Goal: Task Accomplishment & Management: Manage account settings

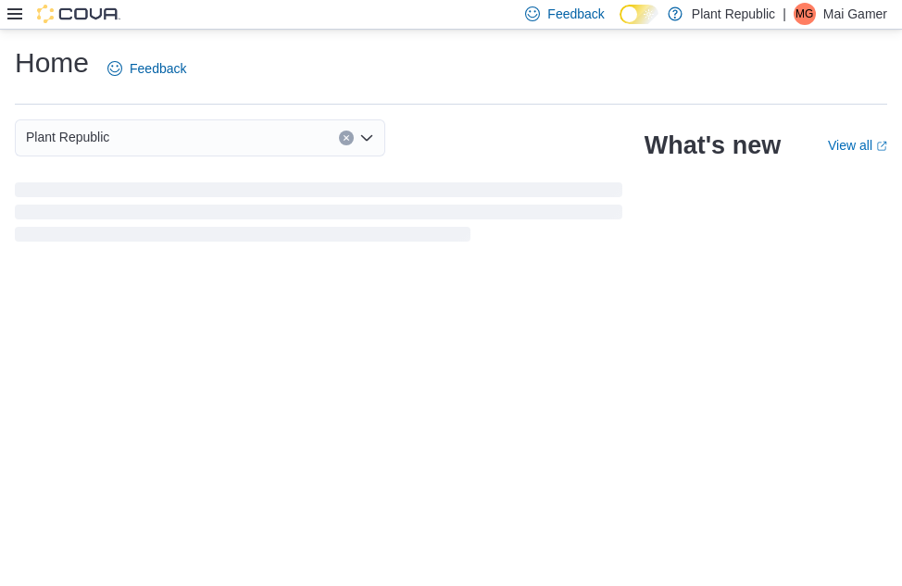
click at [10, 9] on icon at bounding box center [14, 13] width 15 height 11
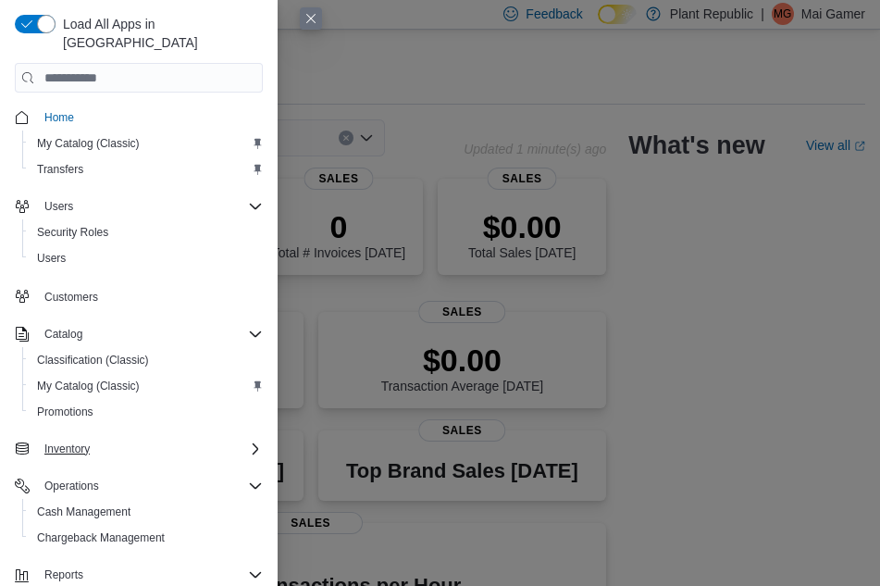
scroll to position [109, 0]
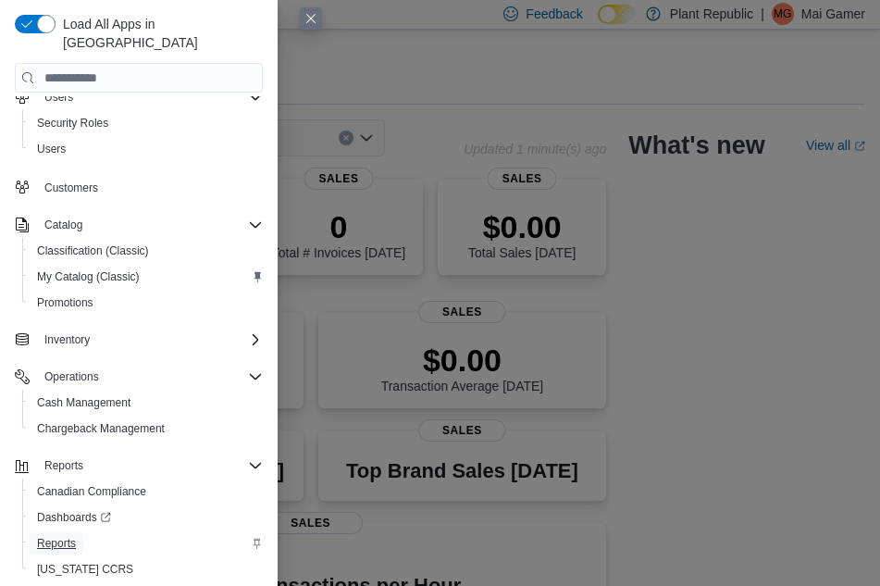
click at [70, 536] on span "Reports" at bounding box center [56, 543] width 39 height 15
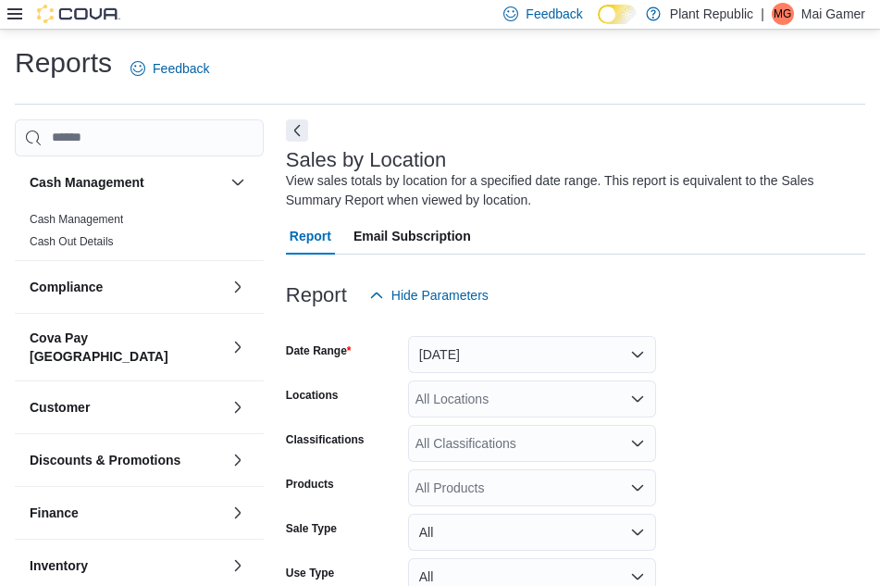
scroll to position [62, 0]
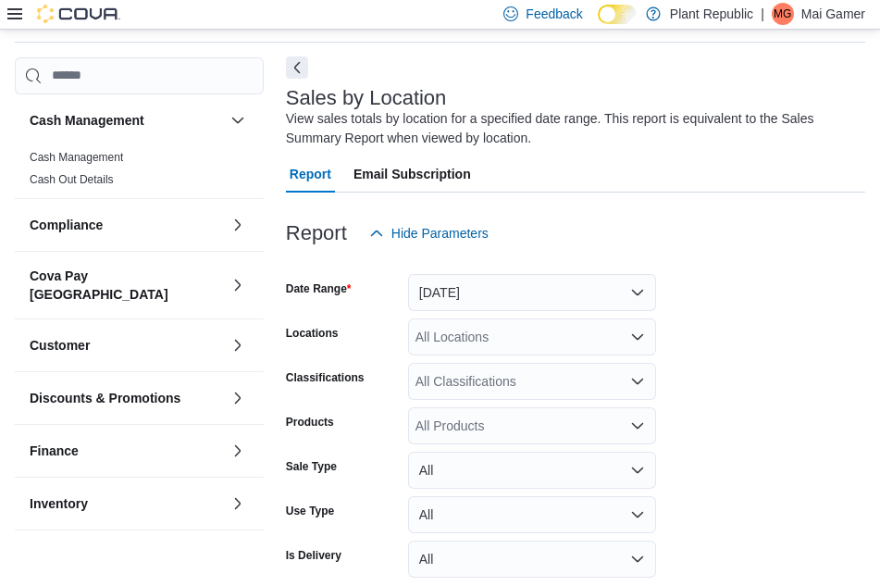
click at [295, 63] on button "Next" at bounding box center [297, 67] width 22 height 22
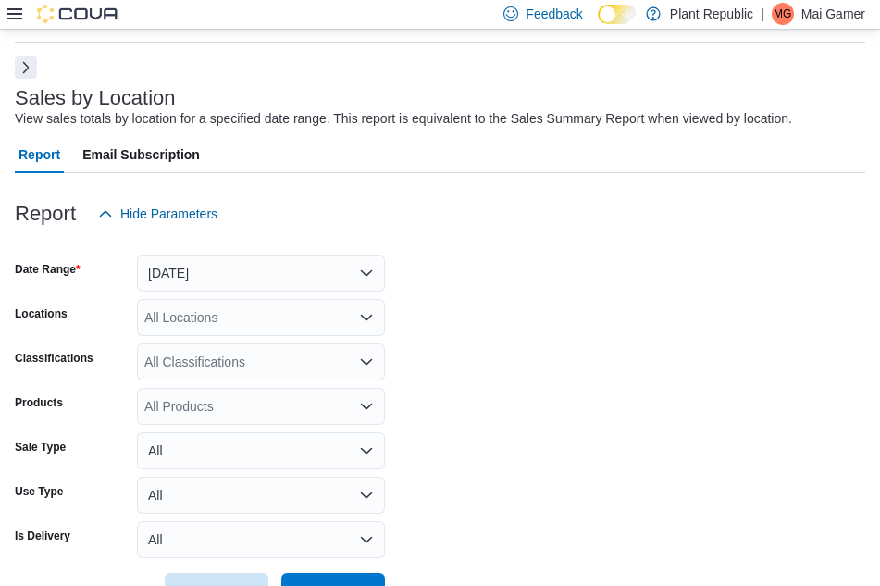
click at [35, 64] on button "Next" at bounding box center [26, 67] width 22 height 22
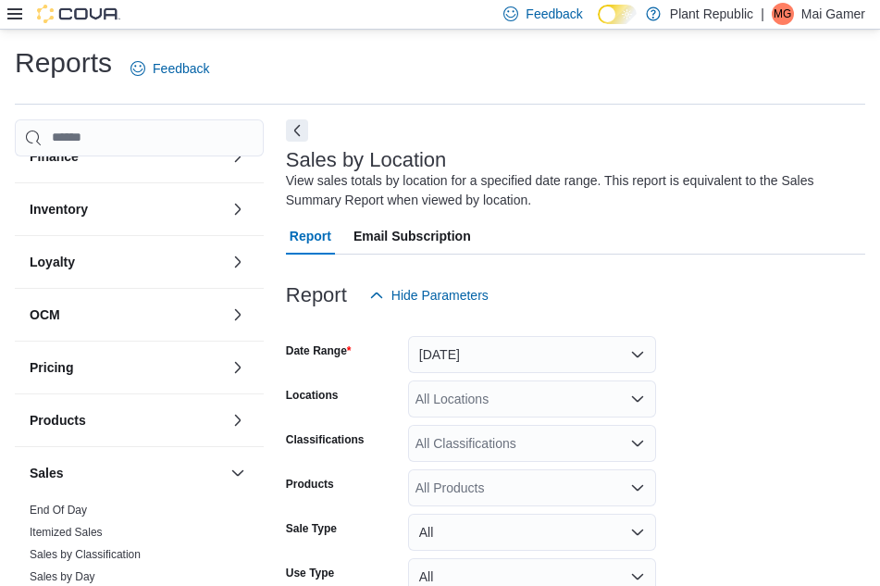
scroll to position [355, 0]
click at [144, 185] on div "Inventory" at bounding box center [139, 211] width 249 height 52
click at [227, 200] on button "button" at bounding box center [238, 211] width 22 height 22
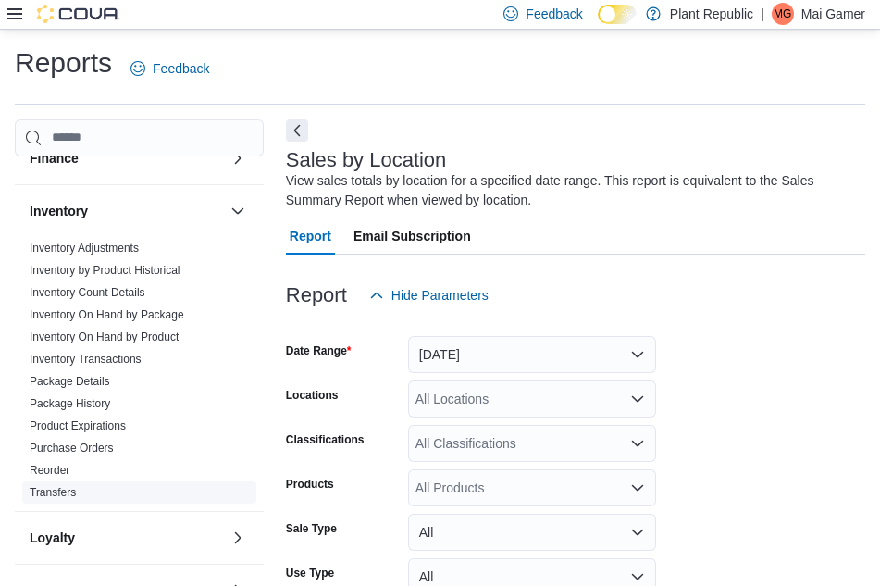
click at [53, 486] on link "Transfers" at bounding box center [53, 492] width 46 height 13
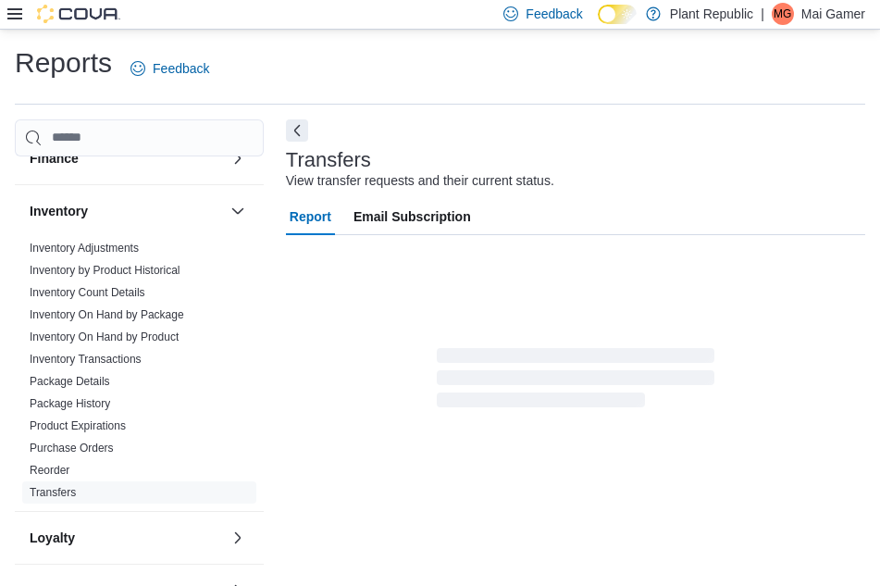
scroll to position [34, 0]
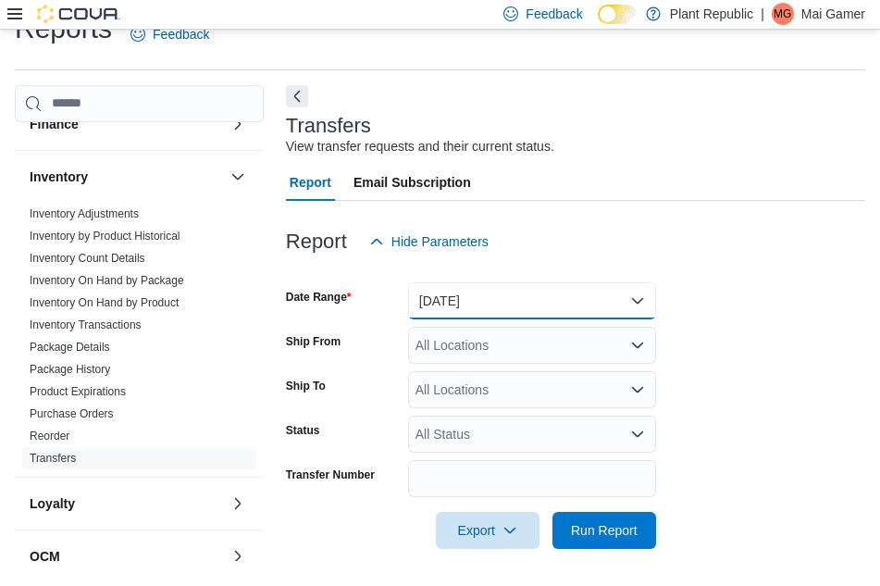
click at [534, 309] on button "[DATE]" at bounding box center [532, 300] width 248 height 37
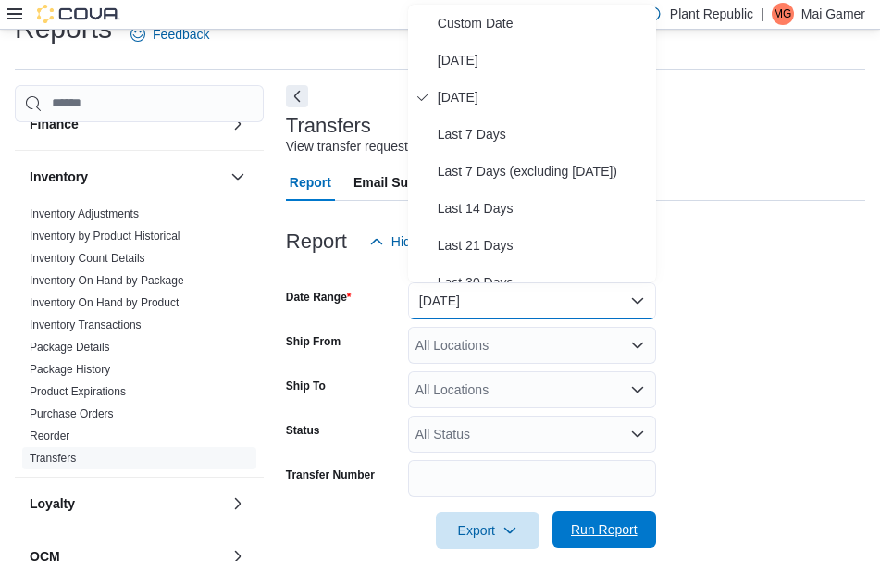
click at [617, 528] on span "Run Report" at bounding box center [604, 529] width 67 height 19
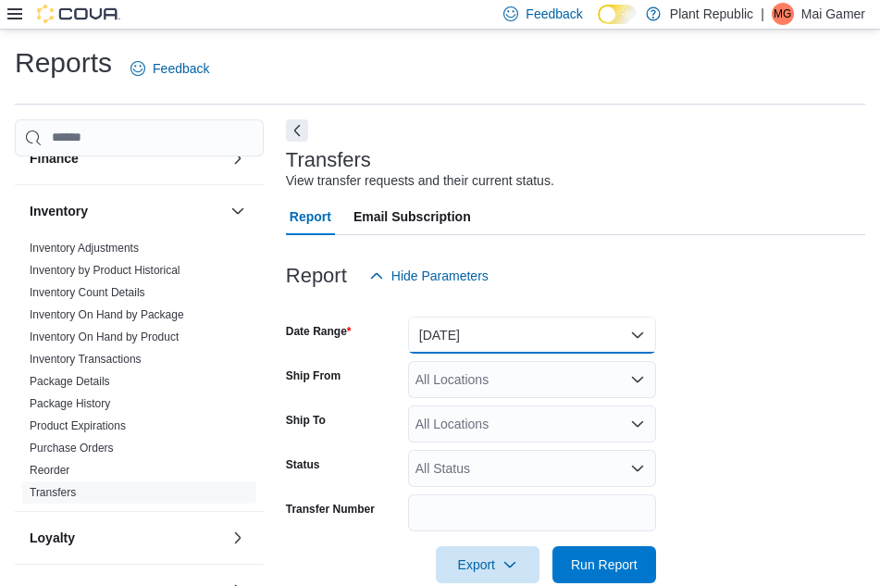
click at [549, 317] on button "[DATE]" at bounding box center [532, 335] width 248 height 37
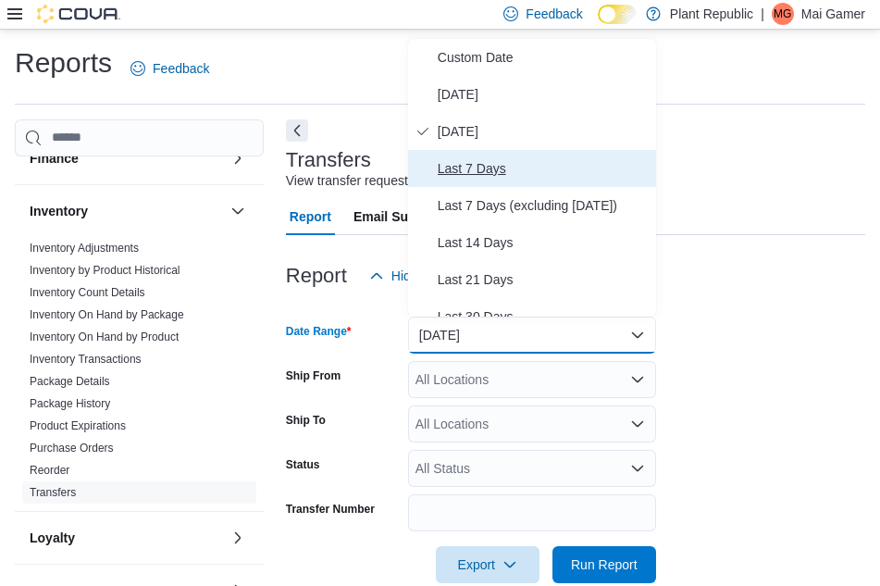
click at [540, 156] on button "Last 7 Days" at bounding box center [532, 168] width 248 height 37
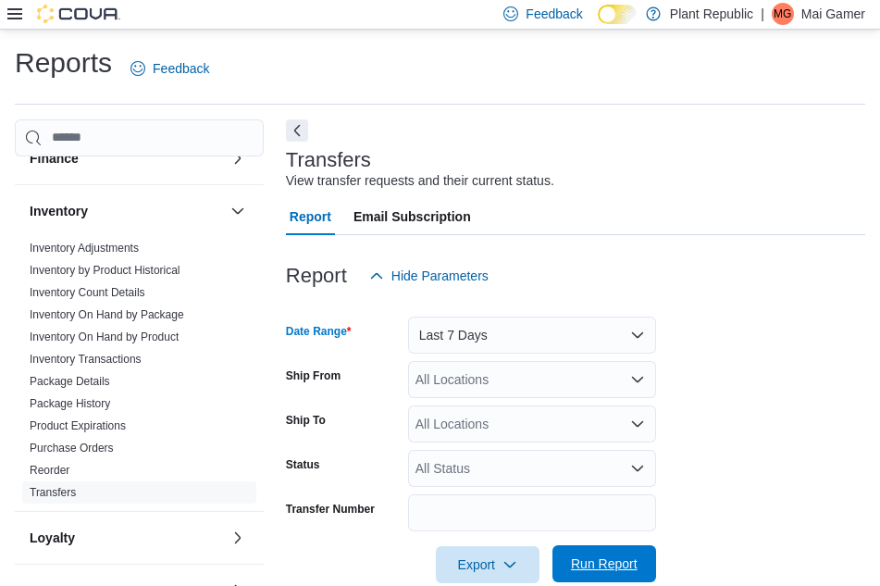
click at [607, 581] on span "Run Report" at bounding box center [604, 563] width 81 height 37
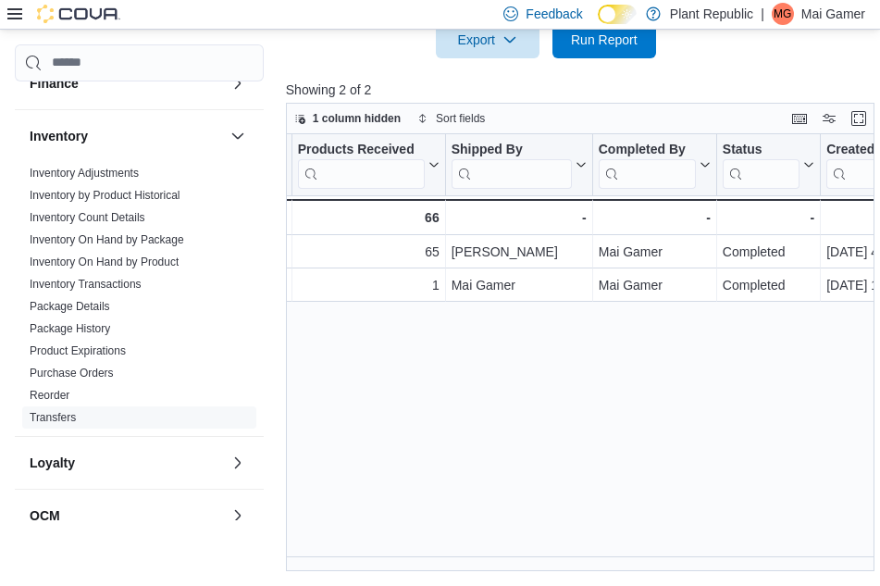
scroll to position [0, 505]
click at [608, 444] on div "Transfer # Click to view column header actions Ship From Click to view column h…" at bounding box center [583, 352] width 595 height 437
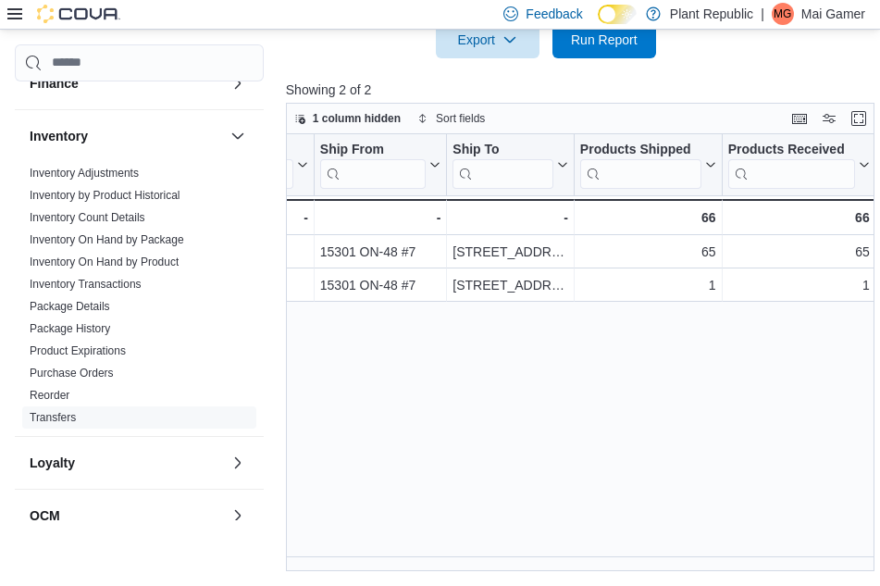
scroll to position [0, 0]
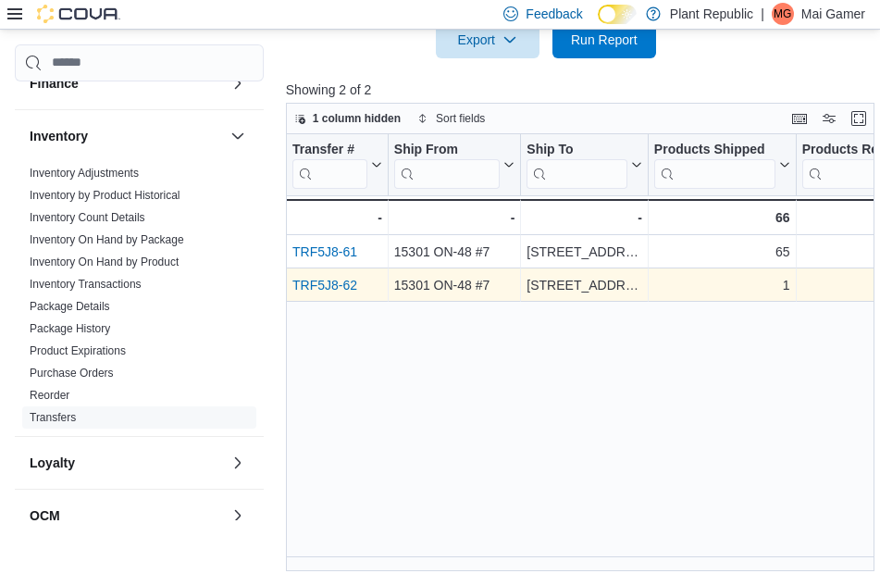
click at [310, 285] on link "TRF5J8-62" at bounding box center [325, 285] width 65 height 15
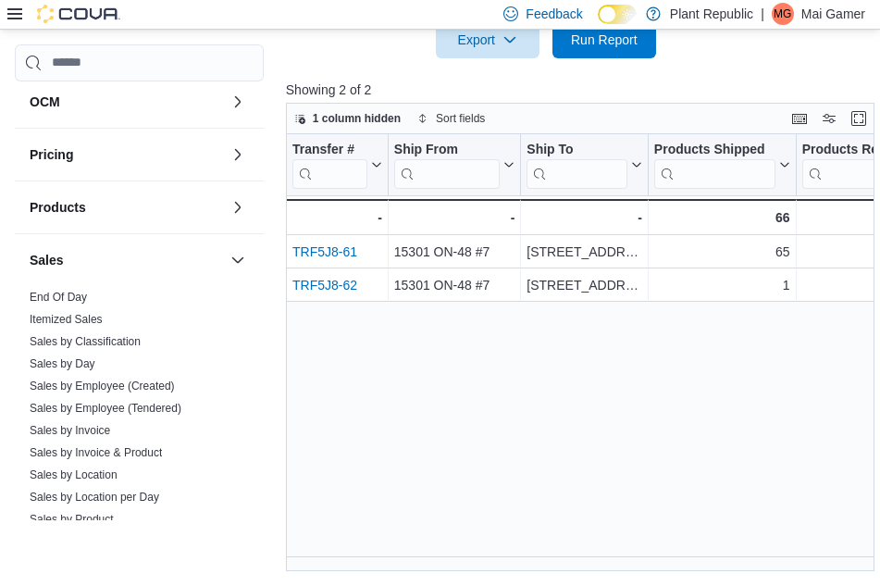
scroll to position [909, 0]
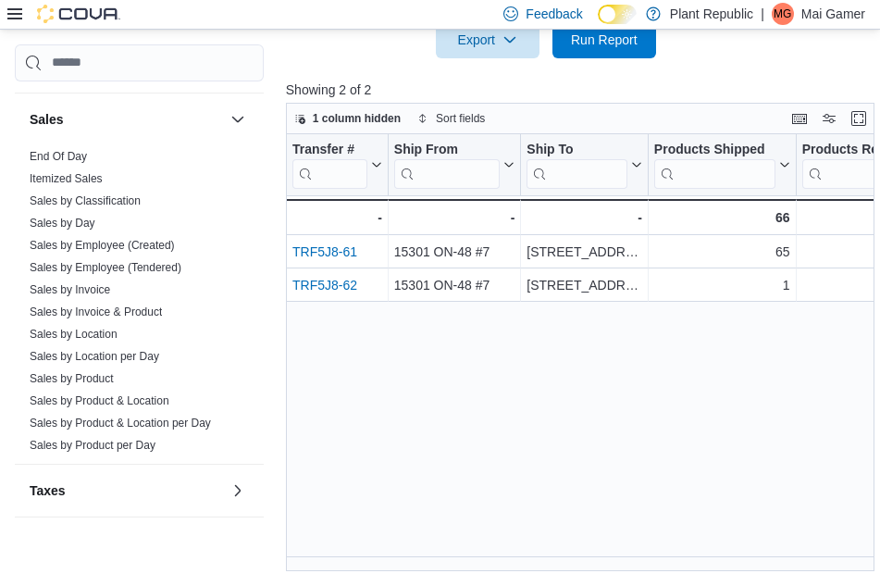
click at [14, 8] on icon at bounding box center [14, 13] width 15 height 11
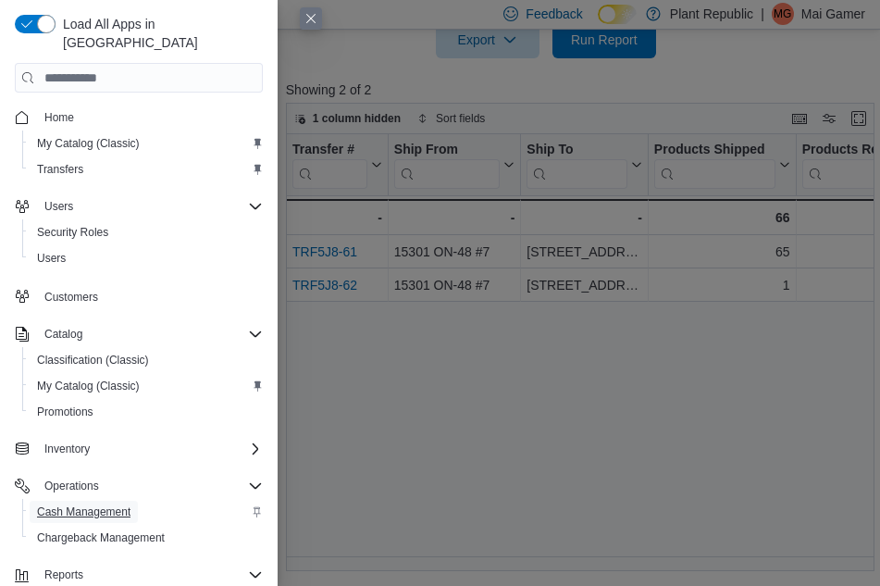
click at [75, 505] on span "Cash Management" at bounding box center [84, 512] width 94 height 15
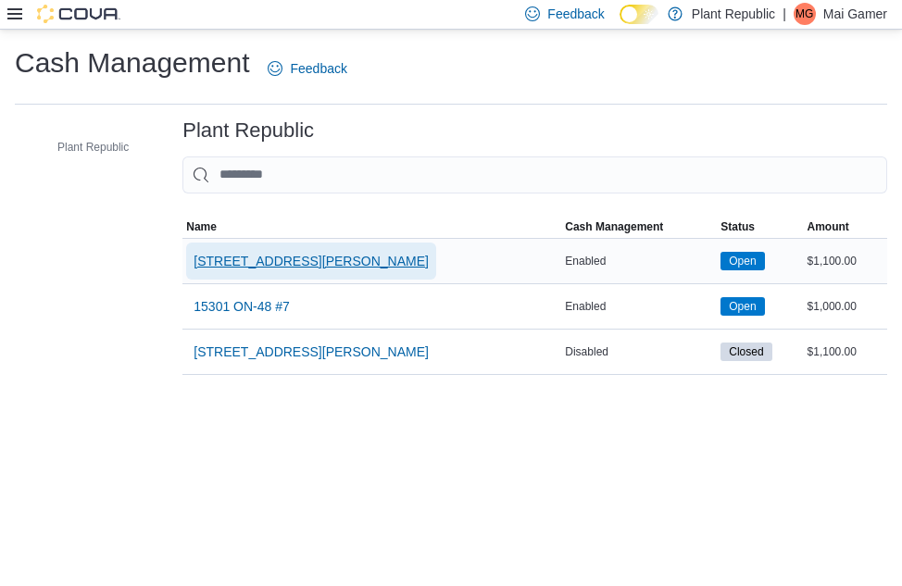
click at [229, 269] on span "[STREET_ADDRESS][PERSON_NAME]" at bounding box center [310, 261] width 235 height 19
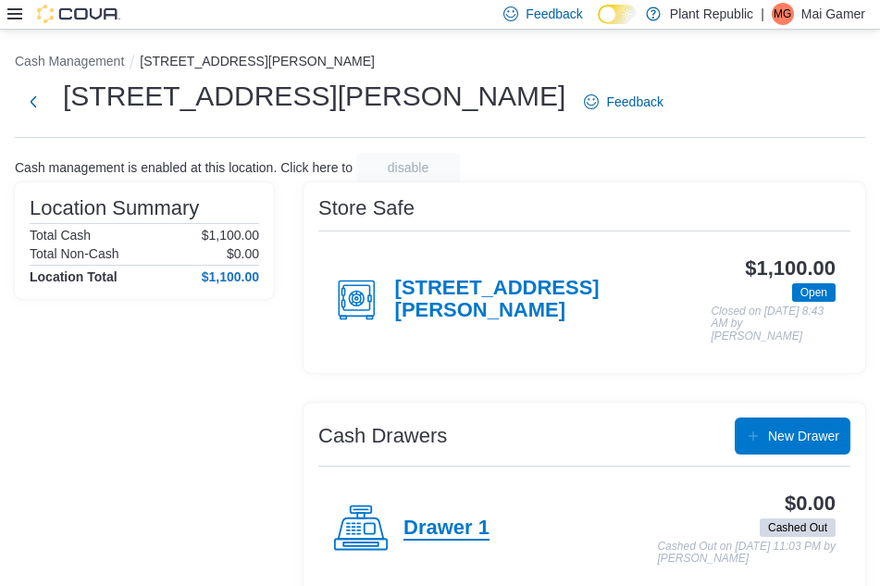
click at [428, 523] on h4 "Drawer 1" at bounding box center [447, 529] width 86 height 24
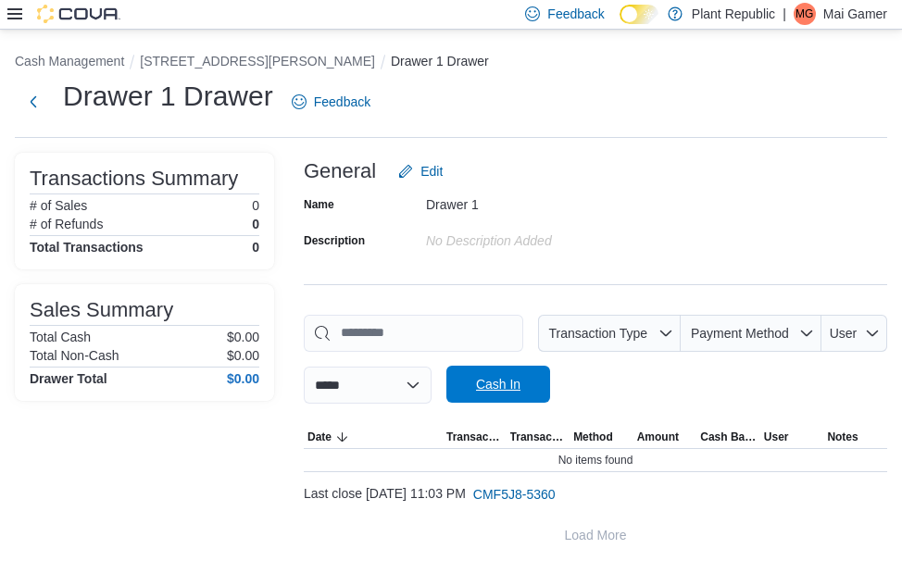
click at [511, 372] on span "Cash In" at bounding box center [497, 384] width 81 height 37
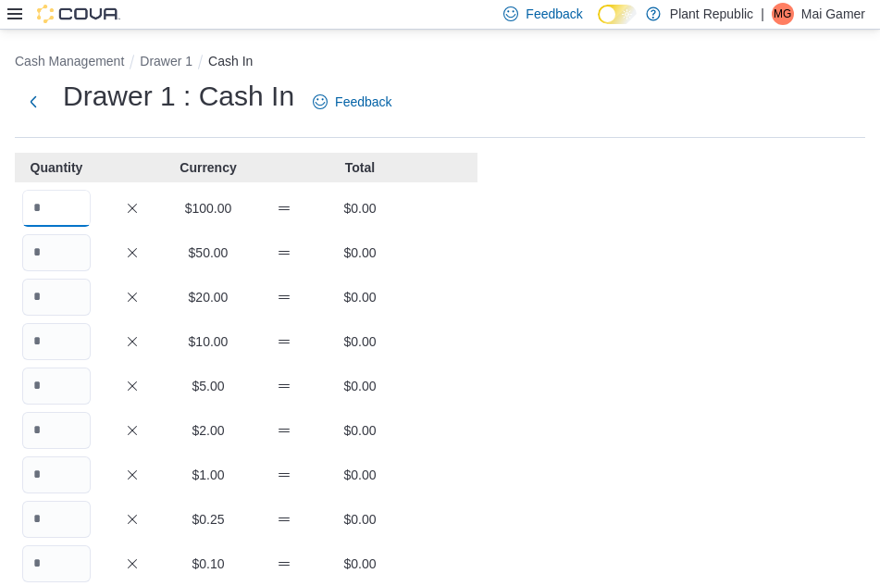
click at [69, 208] on input "Quantity" at bounding box center [56, 208] width 69 height 37
click at [69, 299] on input "Quantity" at bounding box center [56, 297] width 69 height 37
type input "*"
type input "**"
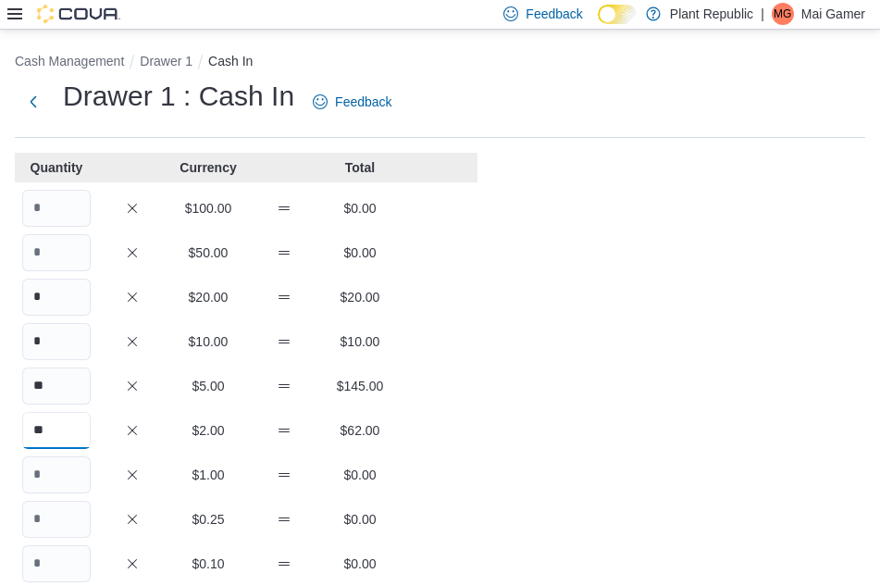
type input "**"
click at [66, 468] on input "Quantity" at bounding box center [56, 474] width 69 height 37
type input "**"
type input "***"
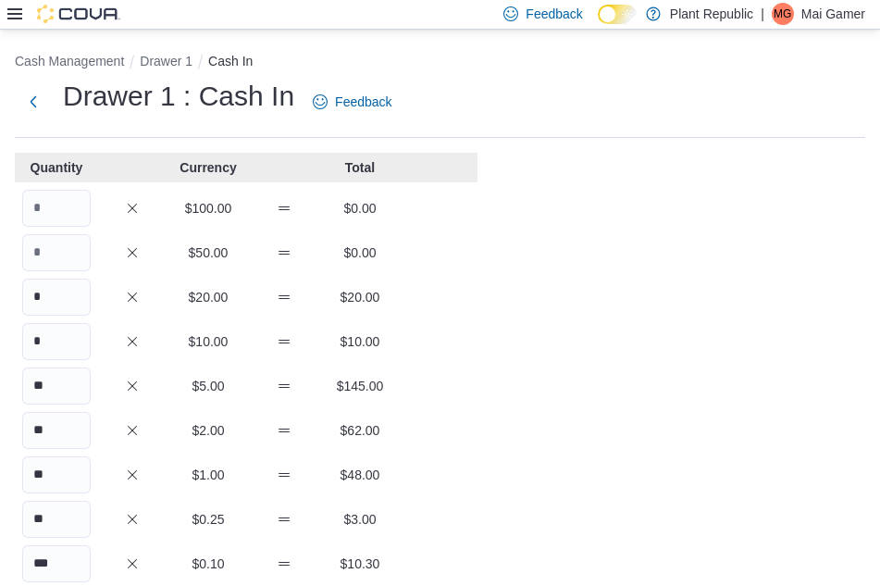
scroll to position [315, 0]
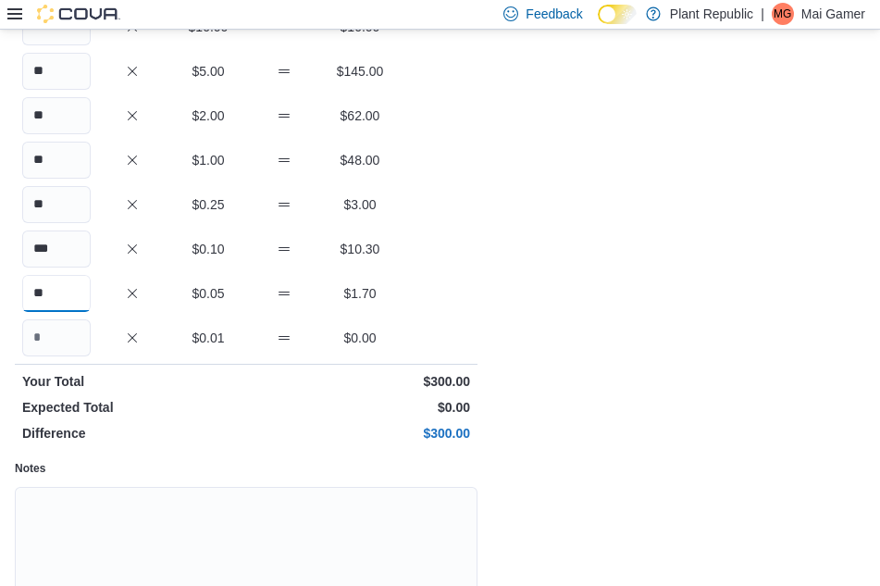
type input "**"
click at [351, 427] on p "$300.00" at bounding box center [360, 433] width 220 height 19
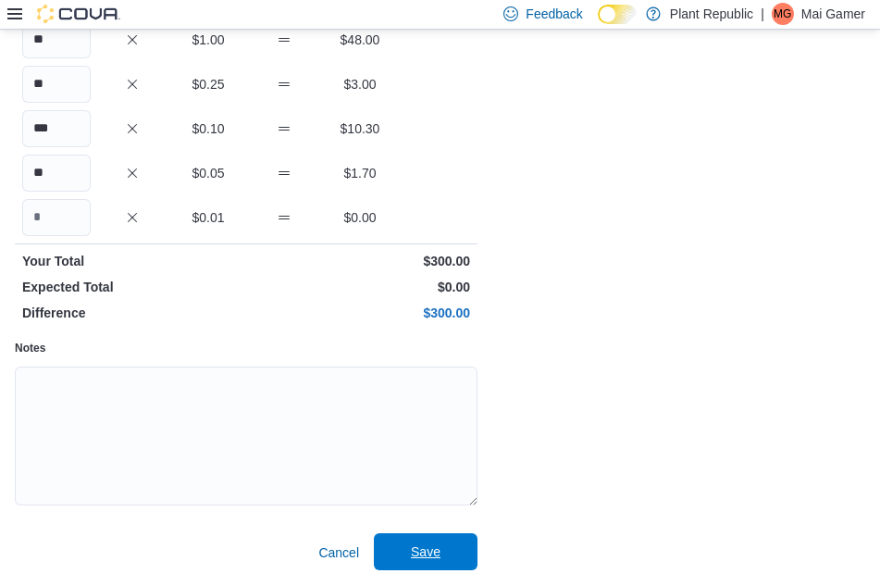
click at [434, 553] on span "Save" at bounding box center [426, 552] width 30 height 19
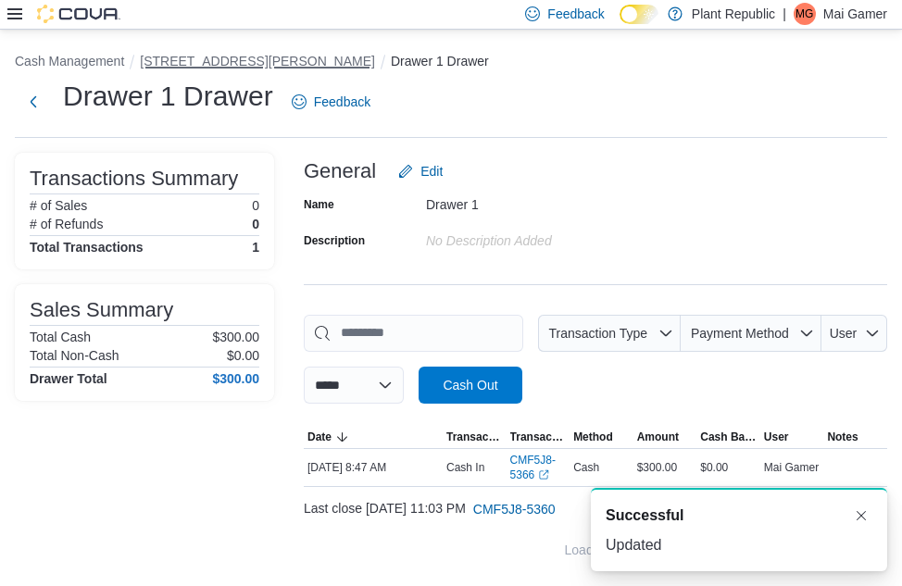
click at [180, 57] on button "[STREET_ADDRESS][PERSON_NAME]" at bounding box center [257, 61] width 235 height 15
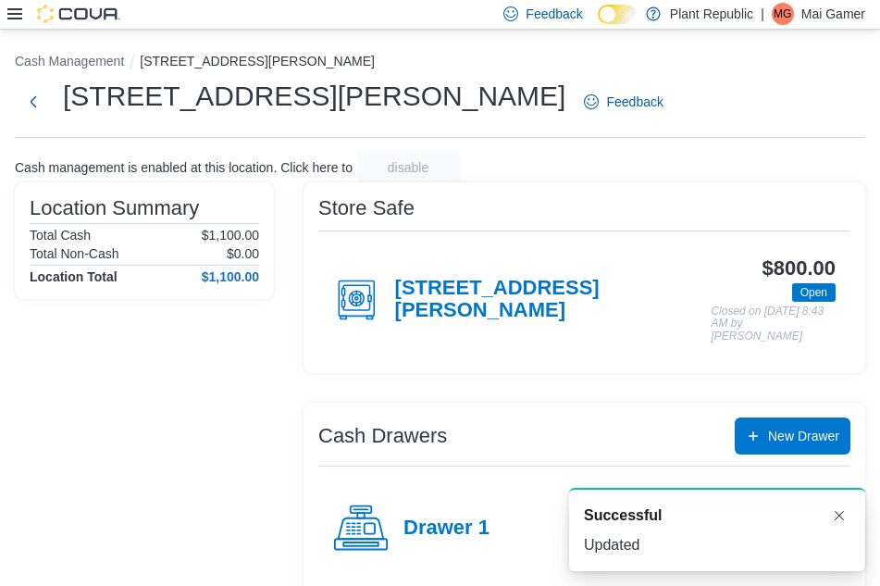
scroll to position [115, 0]
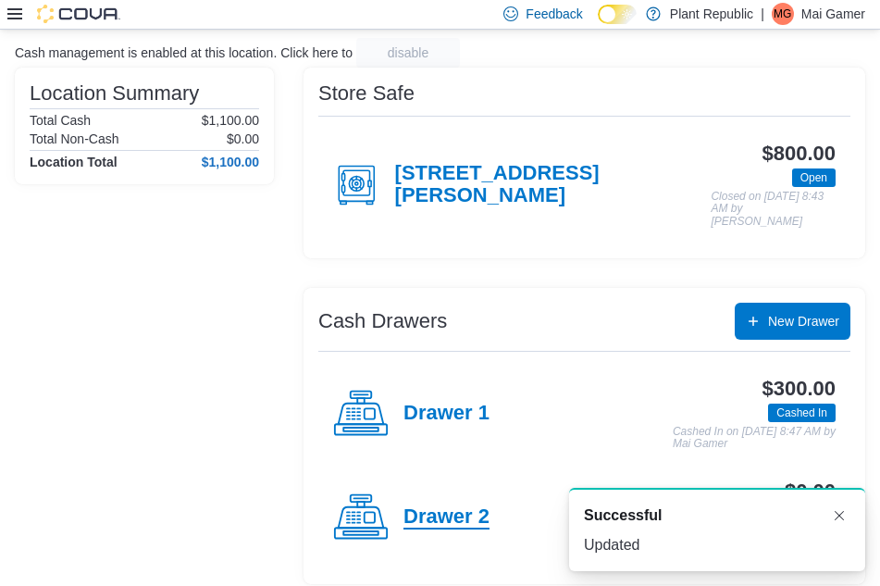
click at [440, 505] on h4 "Drawer 2" at bounding box center [447, 517] width 86 height 24
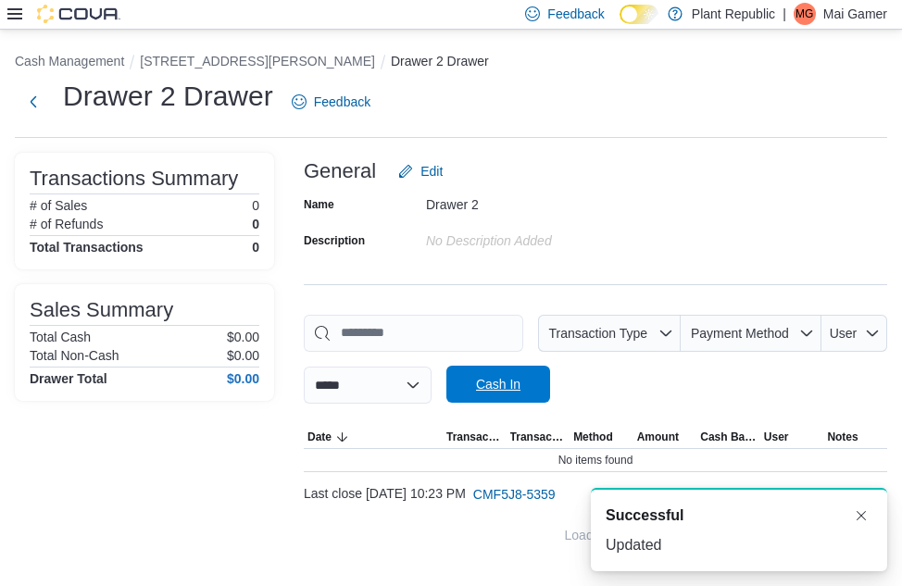
click at [539, 392] on span "Cash In" at bounding box center [497, 384] width 81 height 37
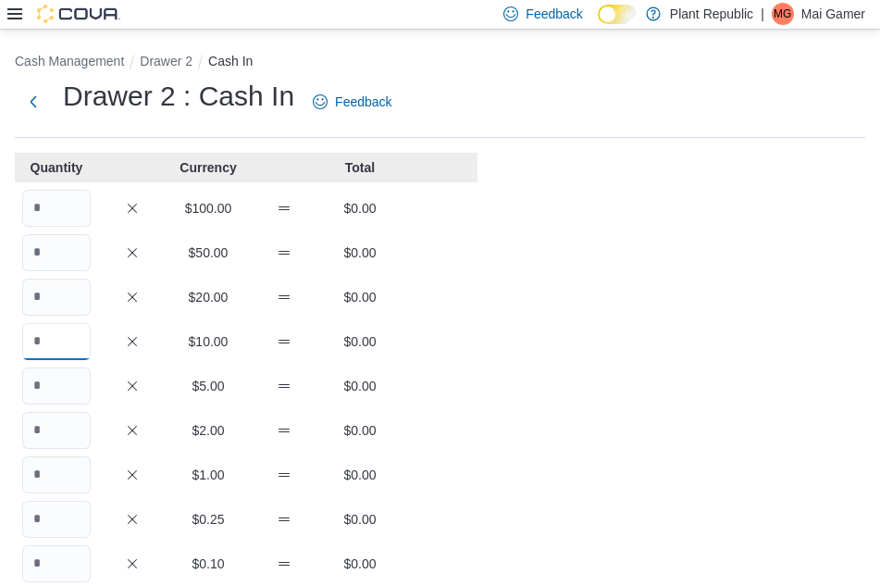
click at [52, 326] on input "Quantity" at bounding box center [56, 341] width 69 height 37
click at [60, 376] on input "Quantity" at bounding box center [56, 386] width 69 height 37
type input "**"
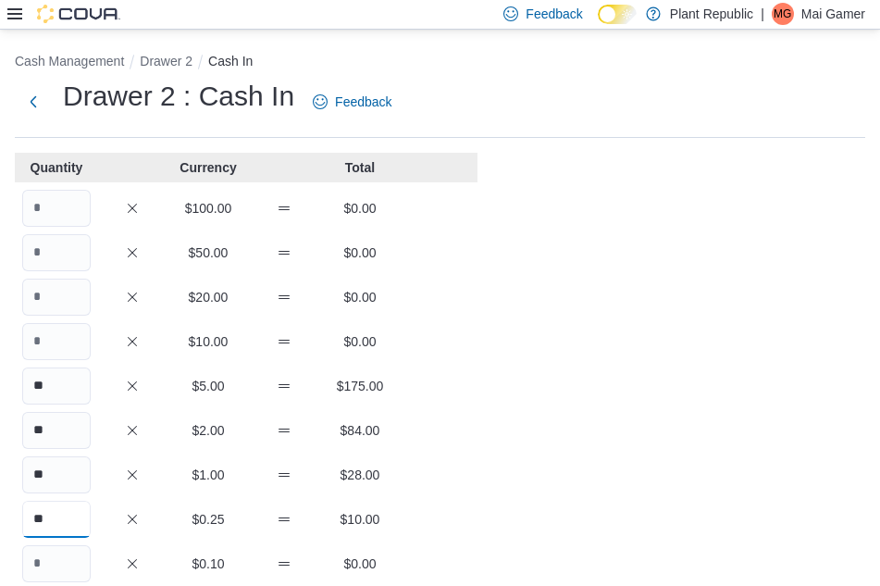
type input "**"
type input "*"
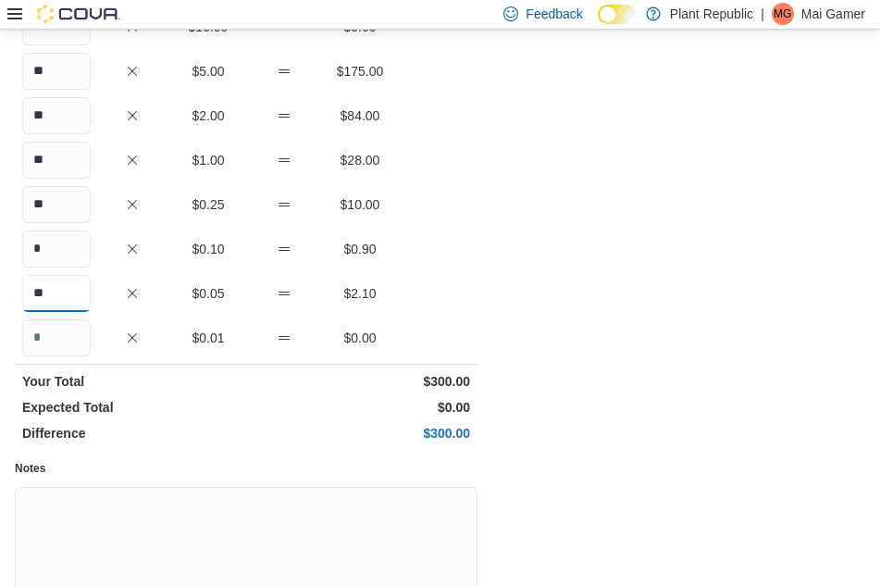
type input "**"
drag, startPoint x: 580, startPoint y: 429, endPoint x: 573, endPoint y: 421, distance: 10.5
click at [573, 421] on div "Cash Management Drawer 2 Cash In Drawer 2 : Cash In Feedback Quantity Currency …" at bounding box center [440, 211] width 880 height 992
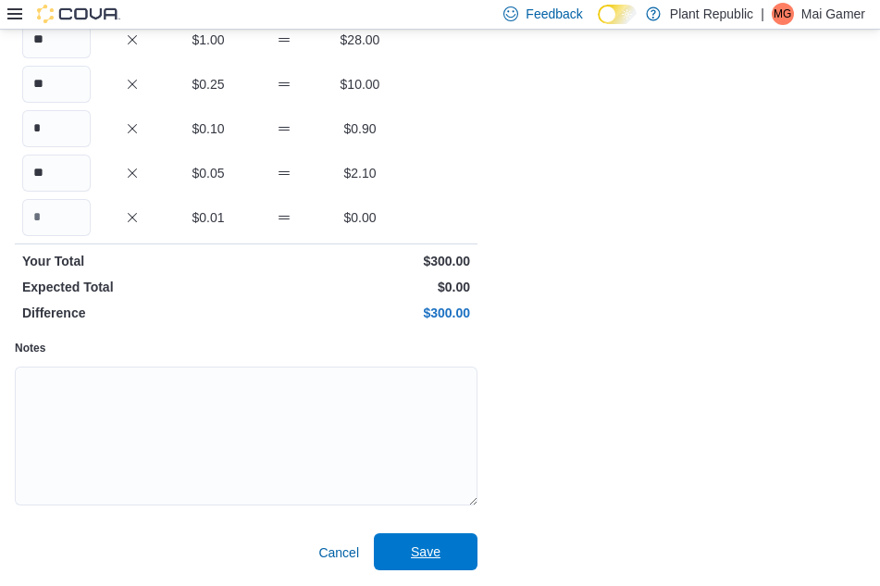
click at [429, 554] on span "Save" at bounding box center [426, 552] width 30 height 19
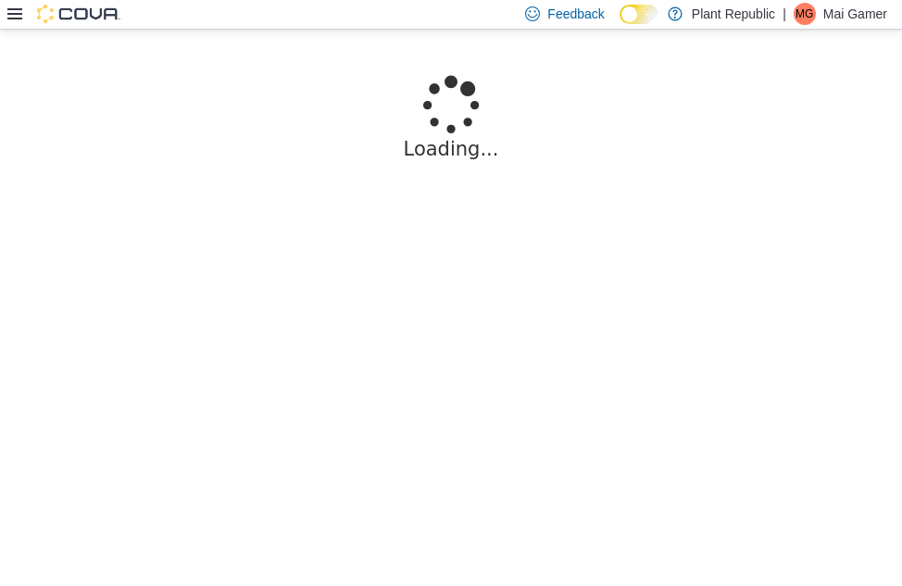
click at [20, 15] on icon at bounding box center [14, 13] width 15 height 15
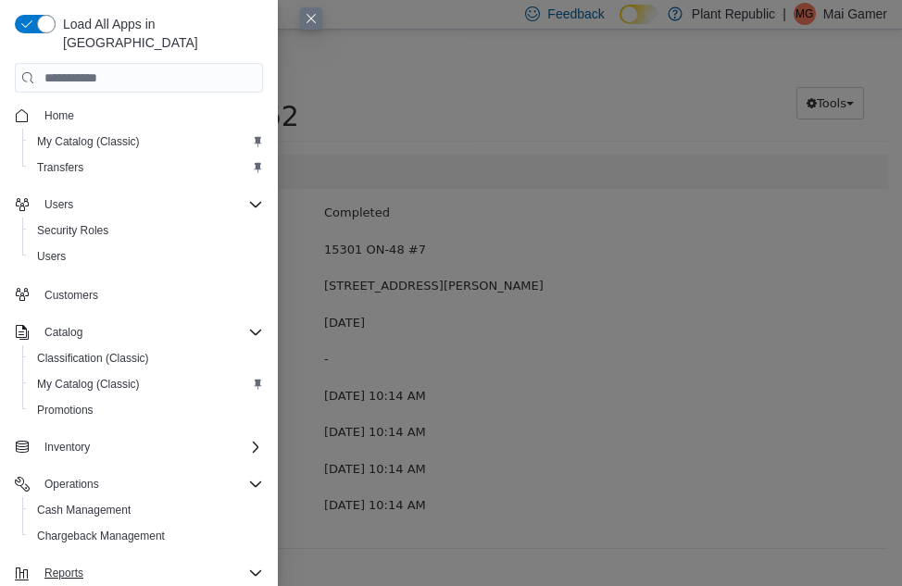
scroll to position [109, 0]
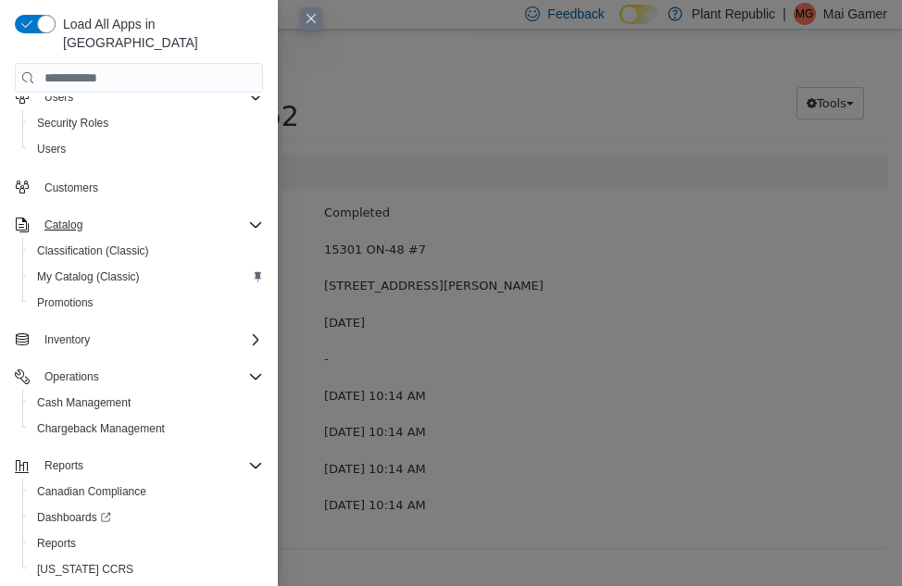
click at [255, 218] on icon "Complex example" at bounding box center [255, 225] width 15 height 15
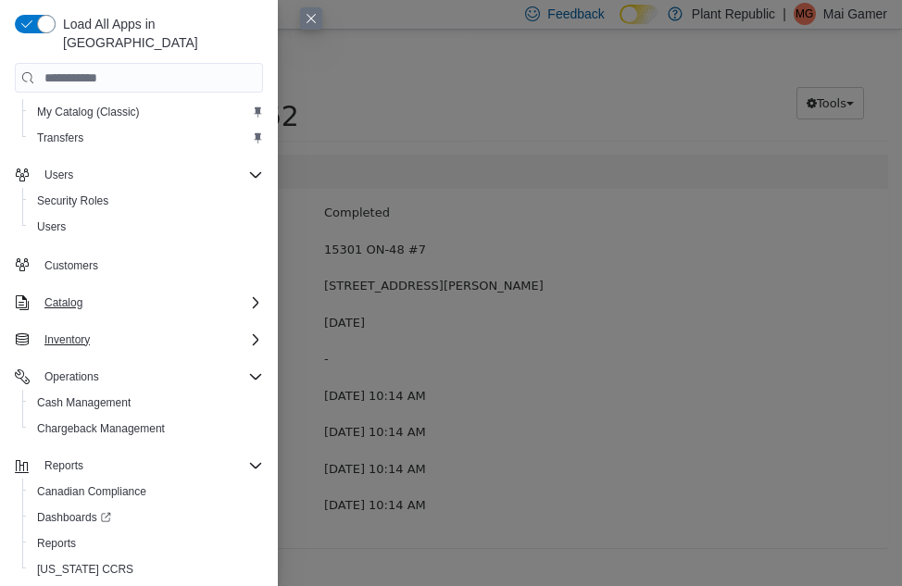
click at [244, 329] on div "Inventory" at bounding box center [150, 340] width 226 height 22
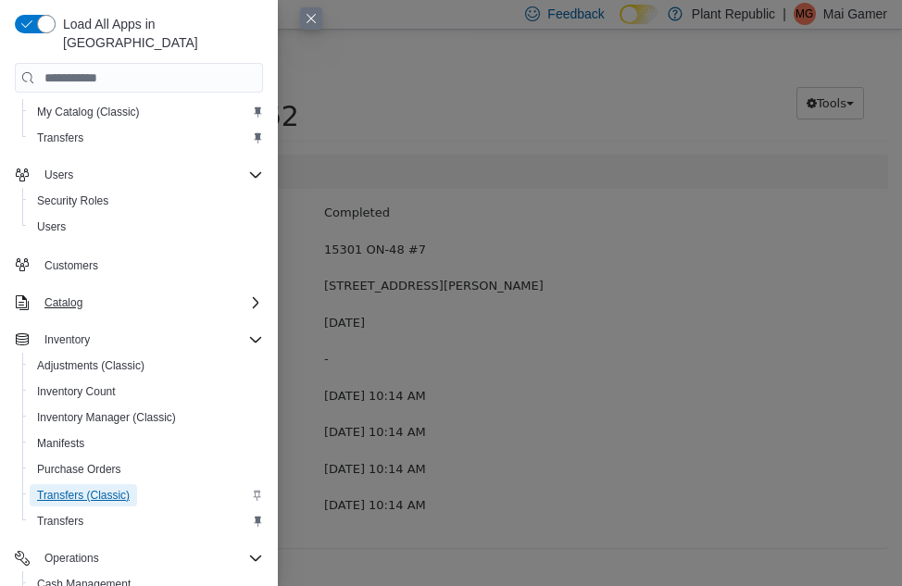
click at [107, 484] on span "Transfers (Classic)" at bounding box center [83, 495] width 93 height 22
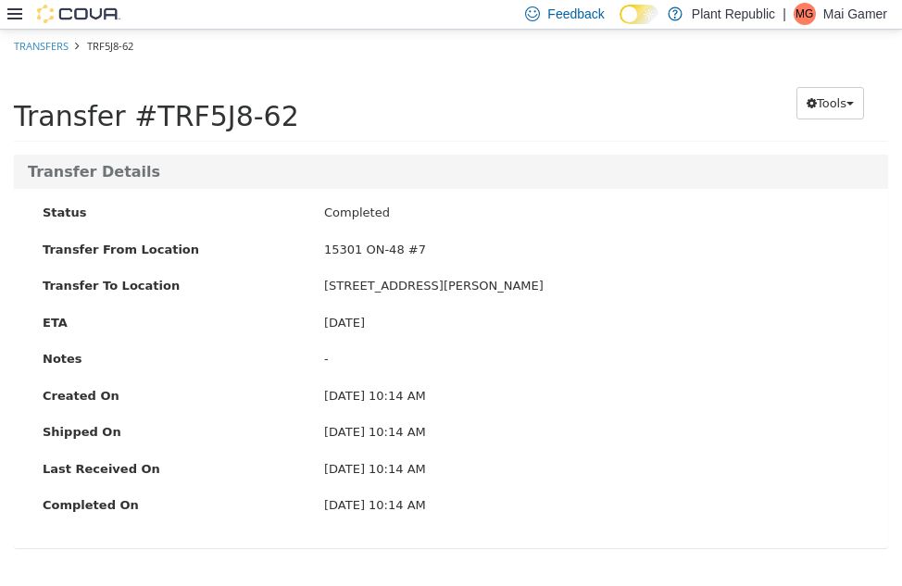
click at [13, 3] on div at bounding box center [63, 14] width 113 height 29
click at [11, 15] on icon at bounding box center [14, 13] width 15 height 15
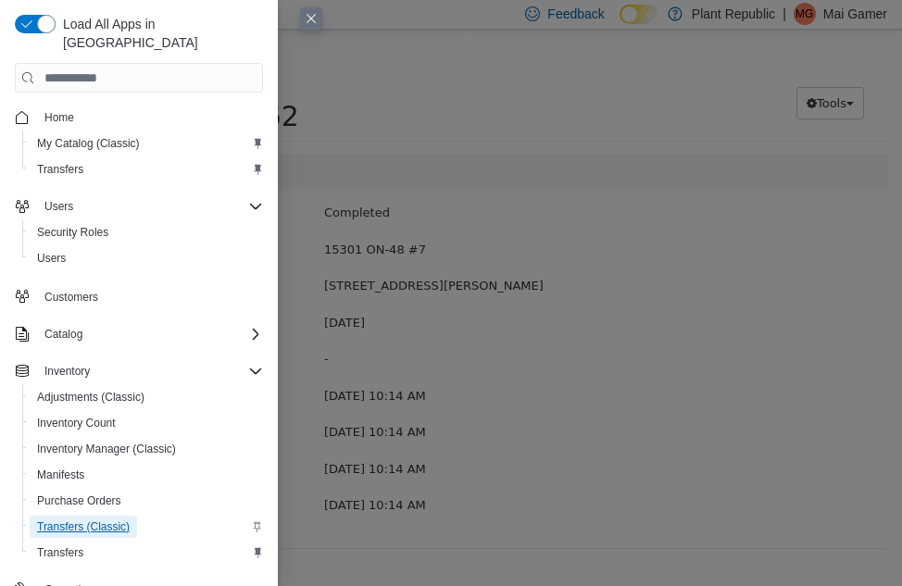
click at [84, 519] on span "Transfers (Classic)" at bounding box center [83, 526] width 93 height 15
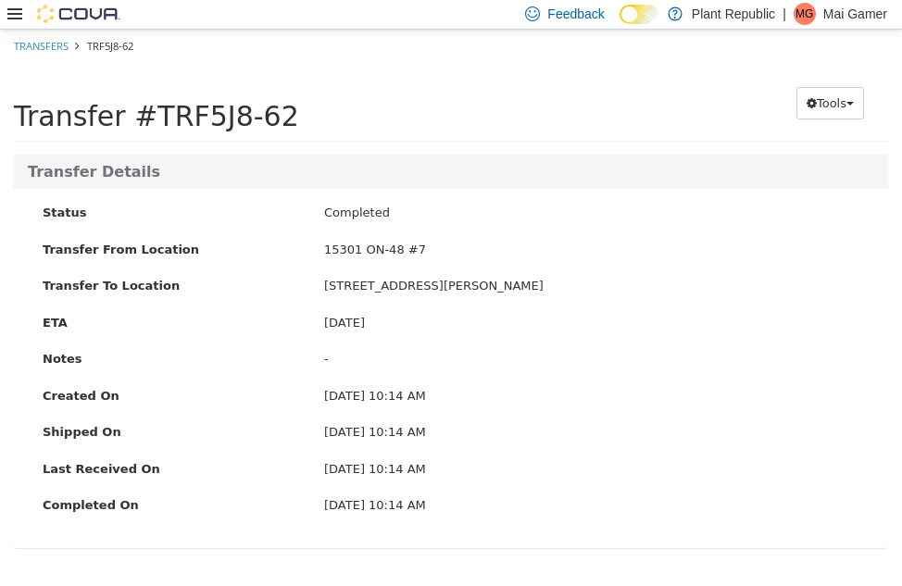
click at [9, 6] on icon at bounding box center [14, 13] width 15 height 15
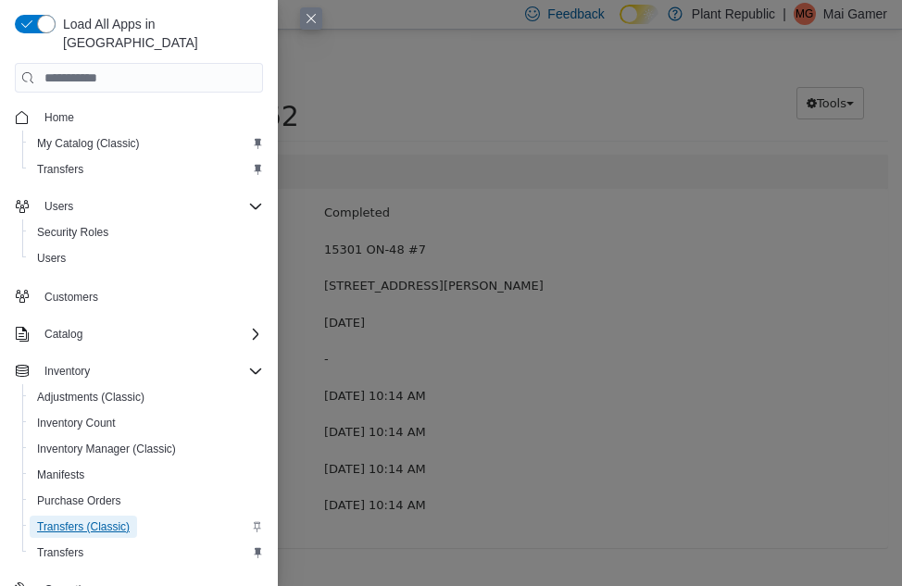
click at [90, 519] on span "Transfers (Classic)" at bounding box center [83, 526] width 93 height 15
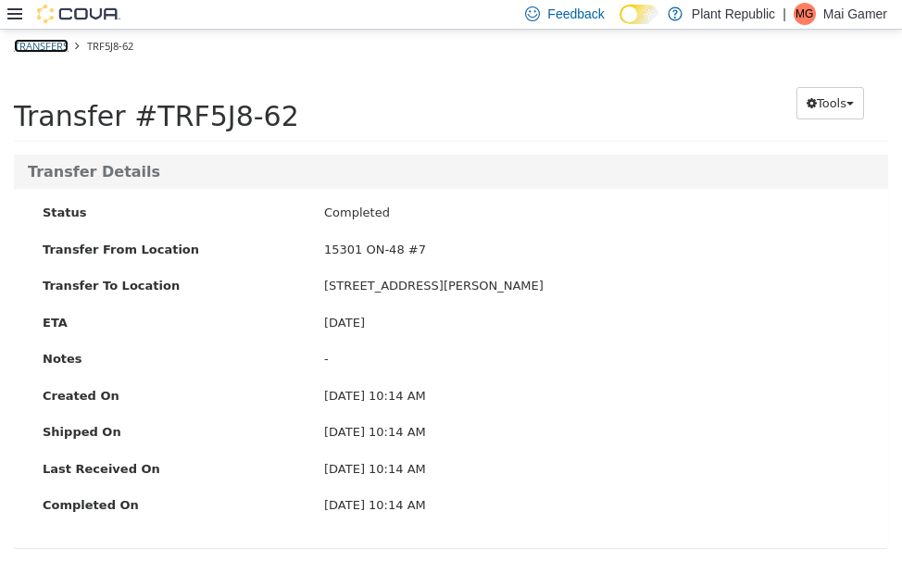
click at [32, 45] on link "Transfers" at bounding box center [41, 45] width 55 height 14
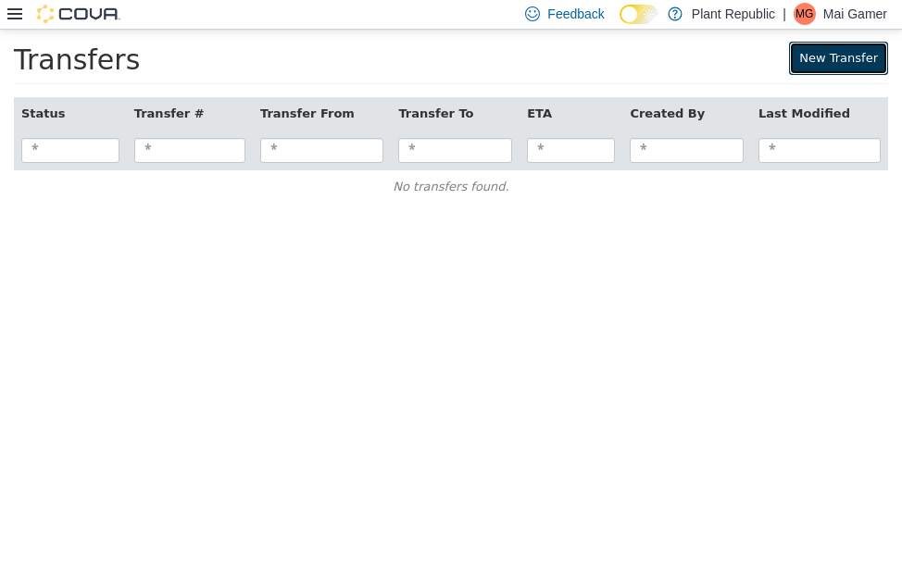
click at [830, 44] on link "New Transfer" at bounding box center [838, 57] width 99 height 33
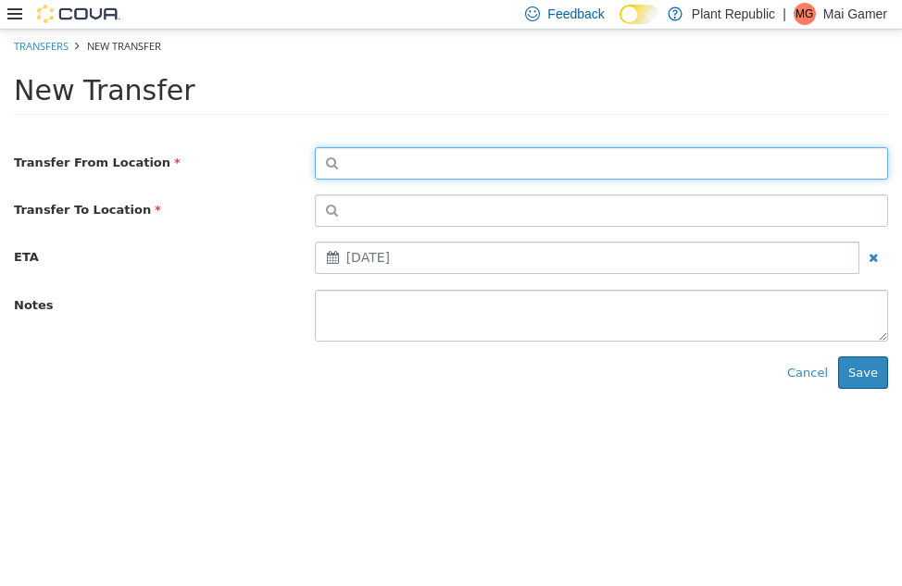
click at [431, 162] on button "button" at bounding box center [601, 162] width 573 height 32
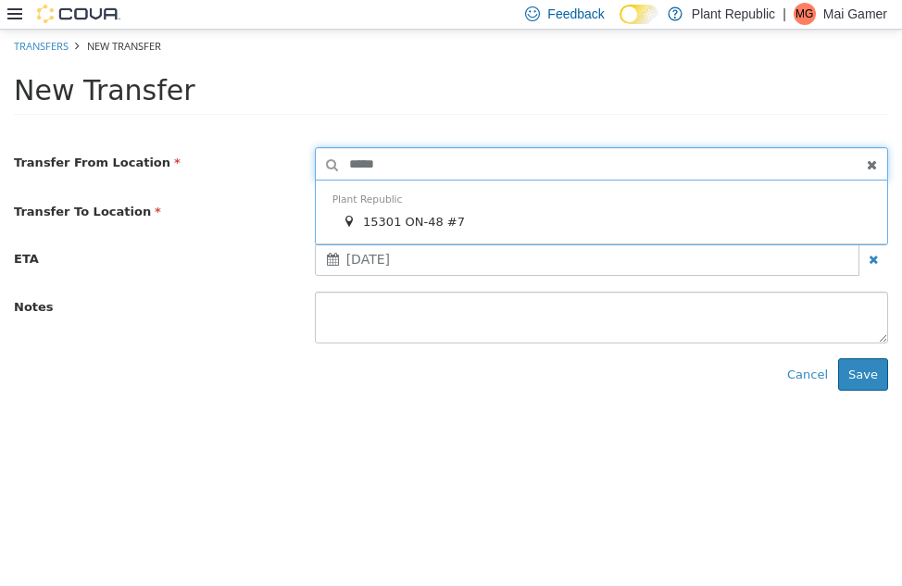
type input "*****"
click at [425, 220] on span "15301 ON-48 #7" at bounding box center [414, 221] width 102 height 14
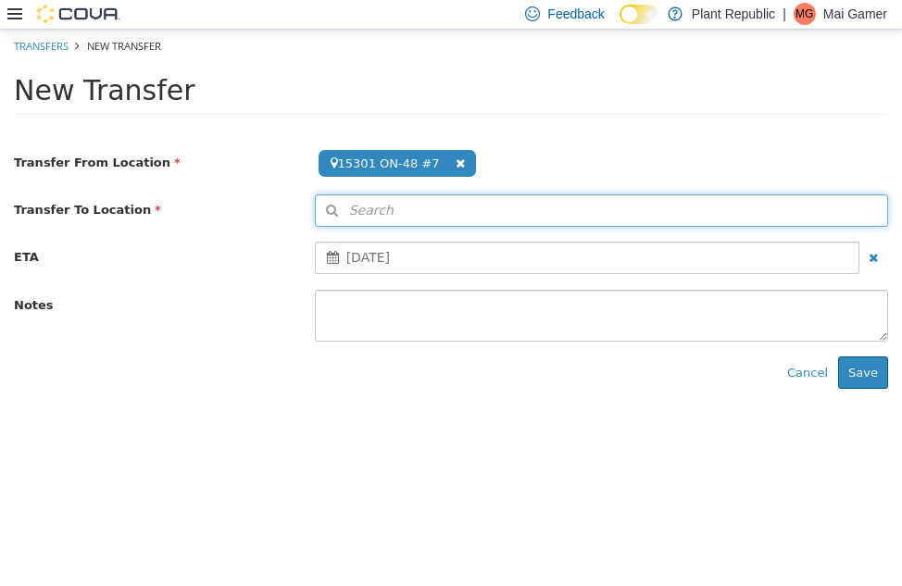
click at [421, 214] on button "Search" at bounding box center [601, 209] width 573 height 32
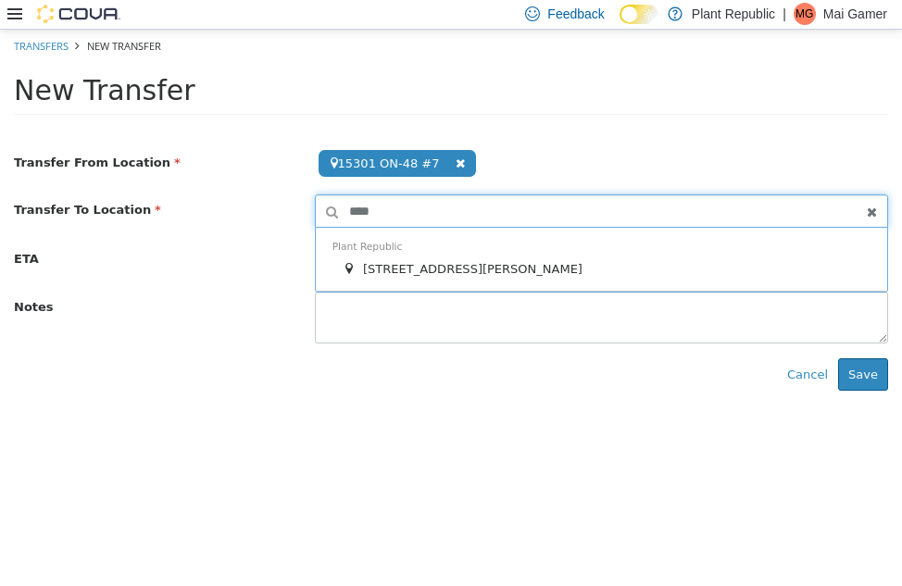
type input "****"
click at [421, 263] on span "[STREET_ADDRESS][PERSON_NAME]" at bounding box center [472, 268] width 219 height 14
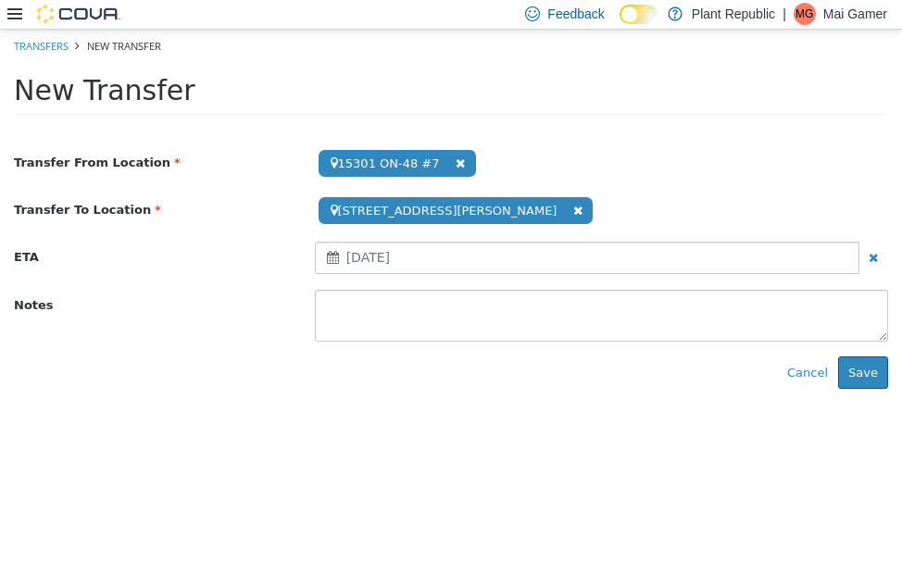
click at [390, 263] on span "August 19, 2025" at bounding box center [368, 256] width 44 height 15
click at [883, 369] on button "Save" at bounding box center [863, 372] width 50 height 33
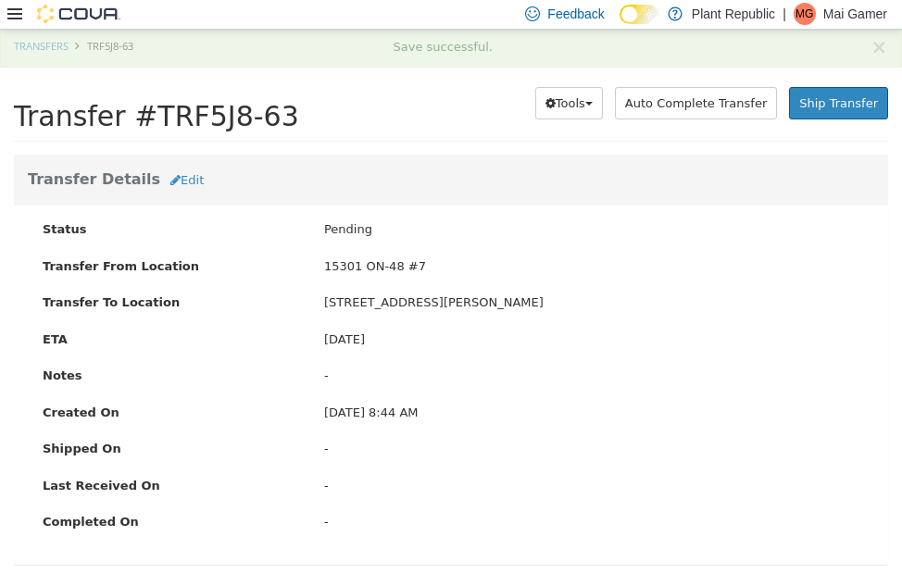
scroll to position [183, 0]
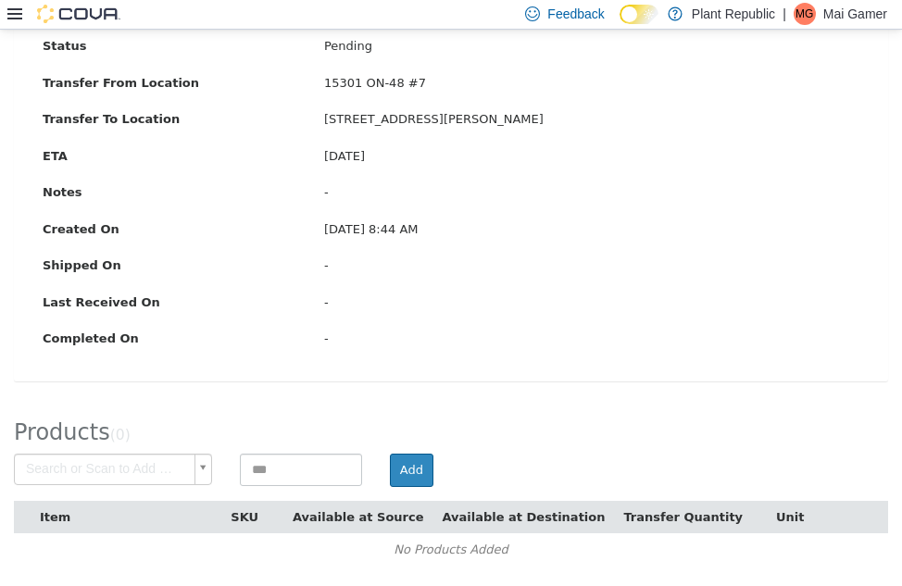
click at [165, 469] on body "× Save successful. Transfers TRF5J8-63 Transfer #TRF5J8-63 Preparing Download..…" at bounding box center [451, 215] width 902 height 740
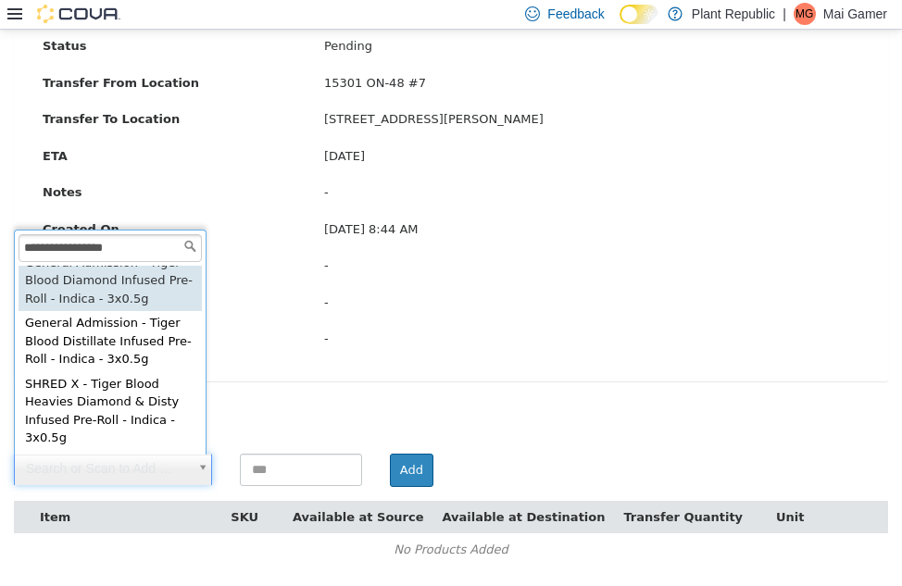
scroll to position [0, 0]
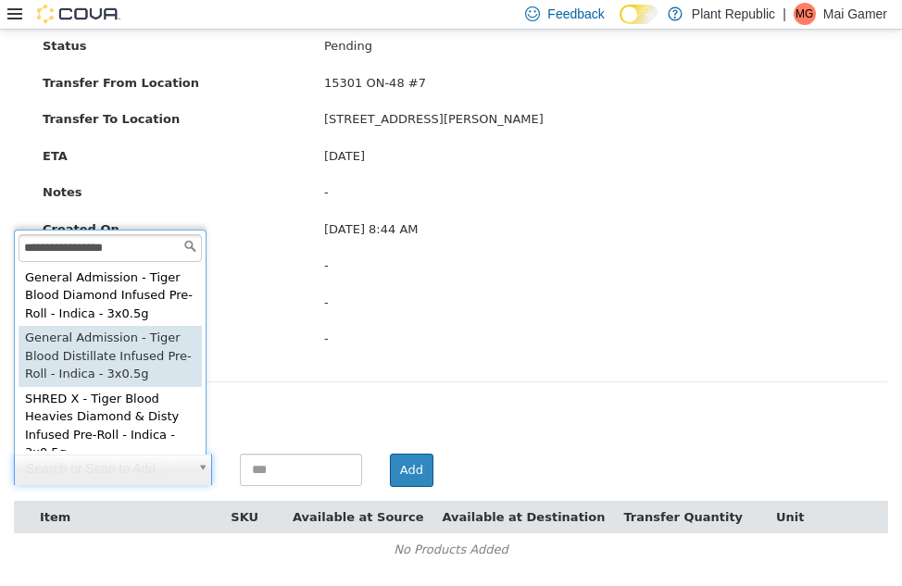
type input "**********"
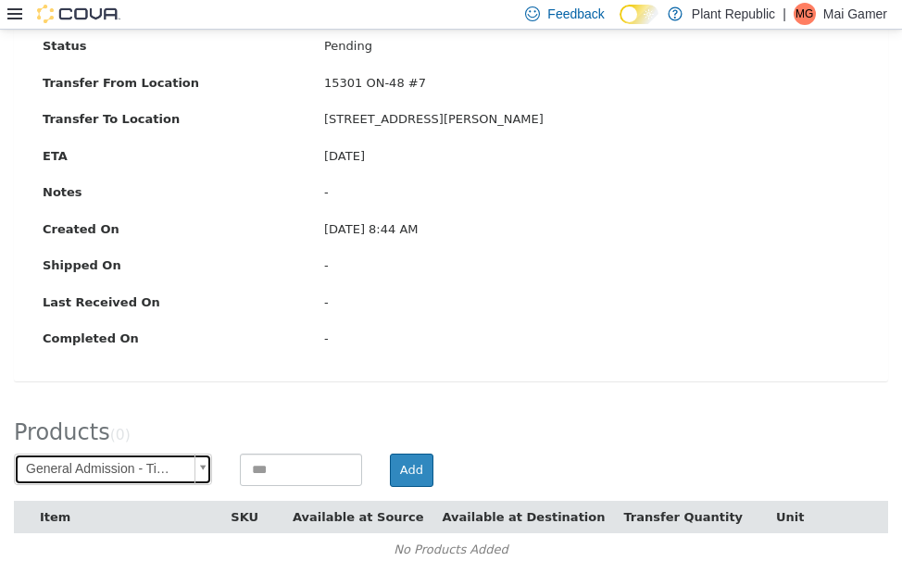
type input "**********"
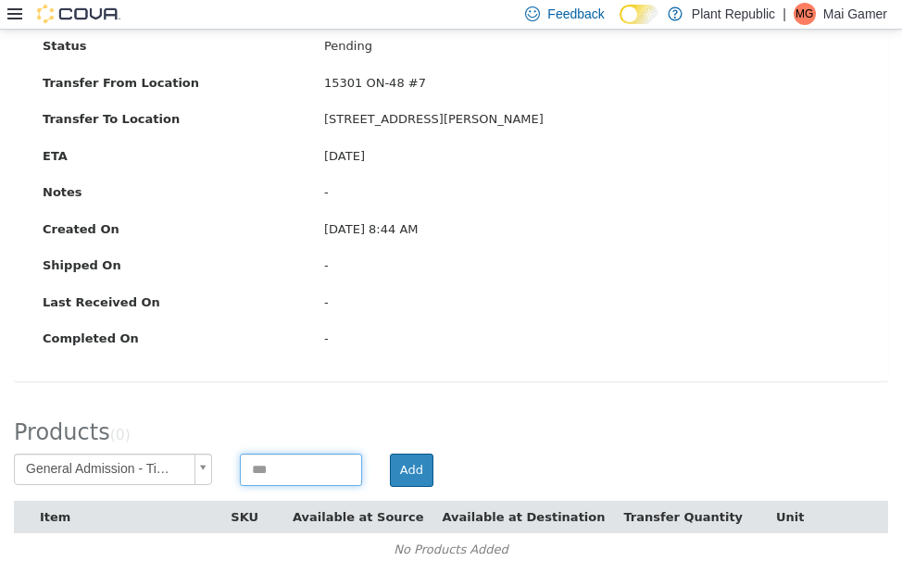
click at [307, 476] on input at bounding box center [301, 469] width 122 height 32
type input "**"
click at [406, 478] on button "Add" at bounding box center [412, 469] width 44 height 33
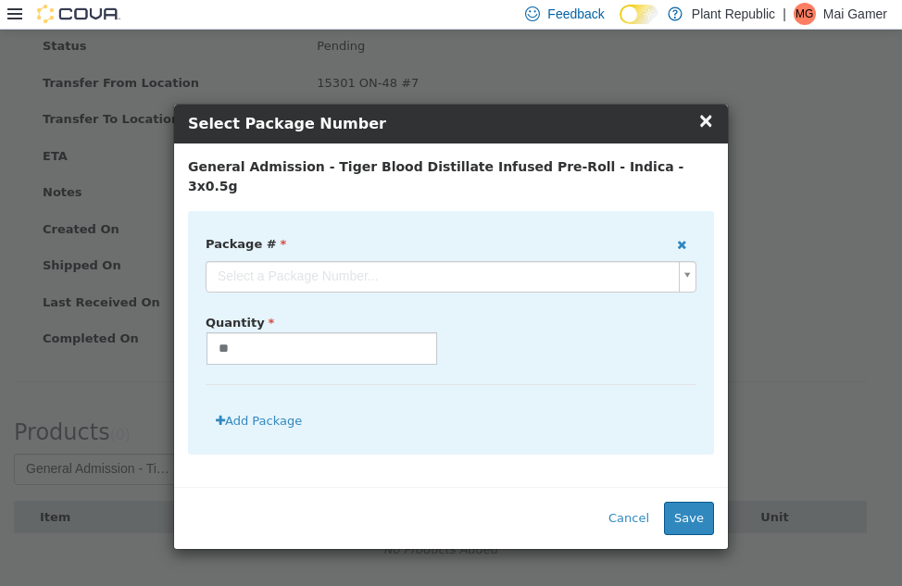
click at [393, 231] on label "Package #" at bounding box center [408, 240] width 432 height 25
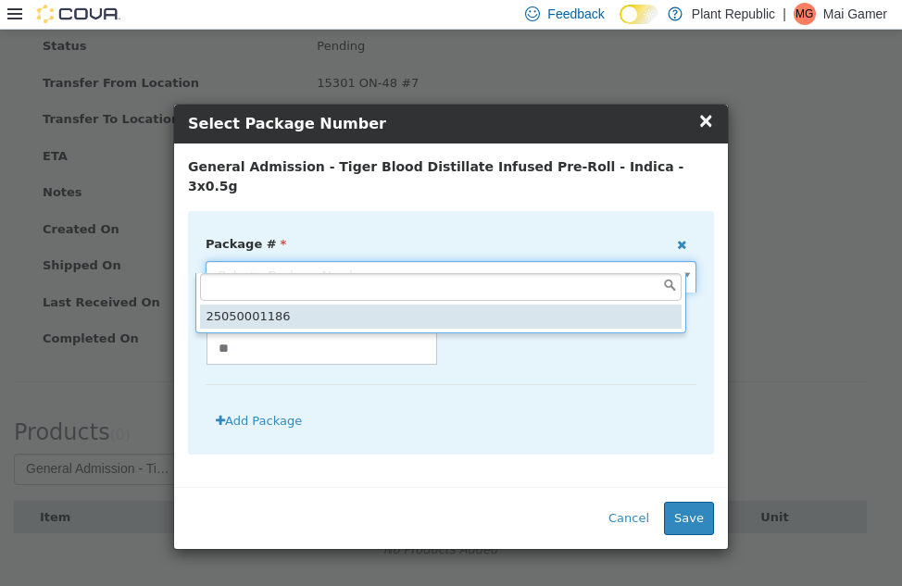
click at [396, 257] on body "**********" at bounding box center [451, 215] width 902 height 740
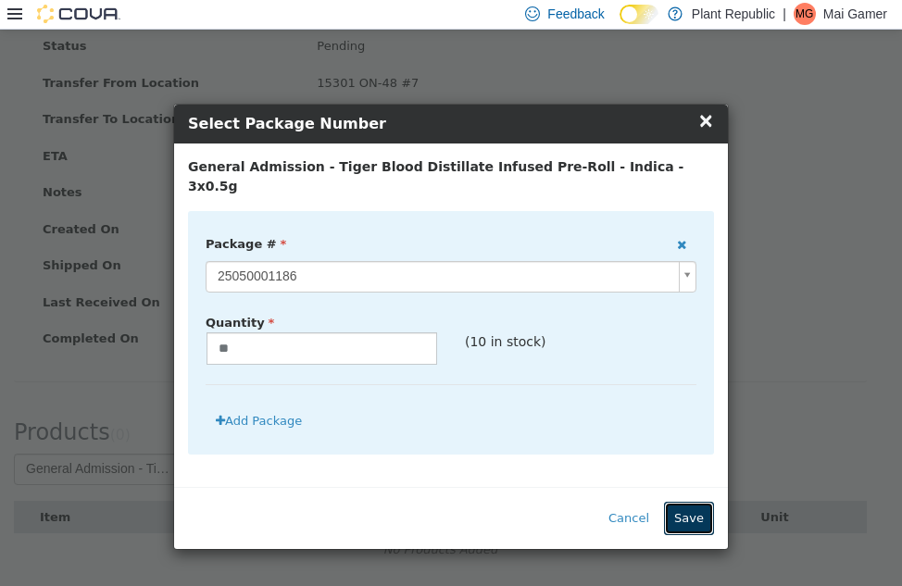
click at [682, 501] on button "Save" at bounding box center [689, 517] width 50 height 33
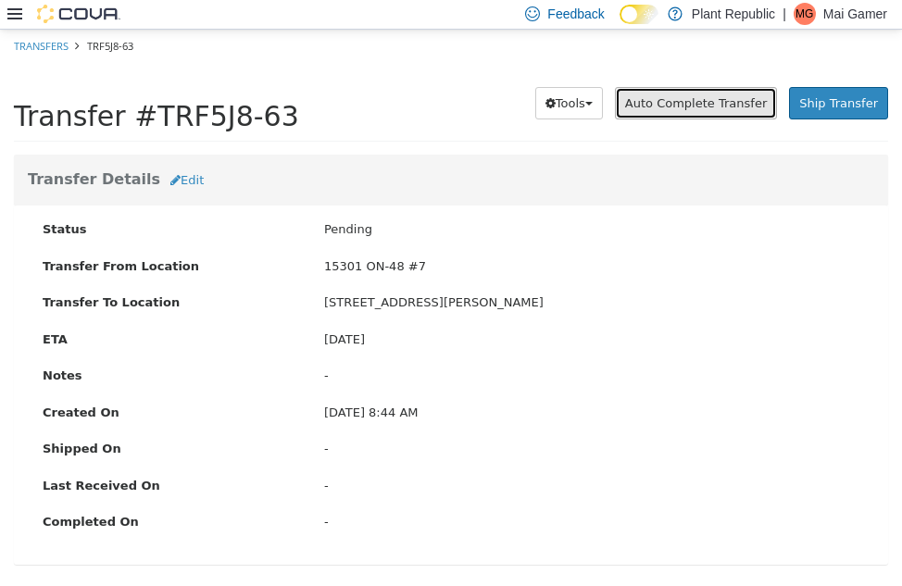
click at [717, 109] on span "Auto Complete Transfer" at bounding box center [696, 102] width 142 height 14
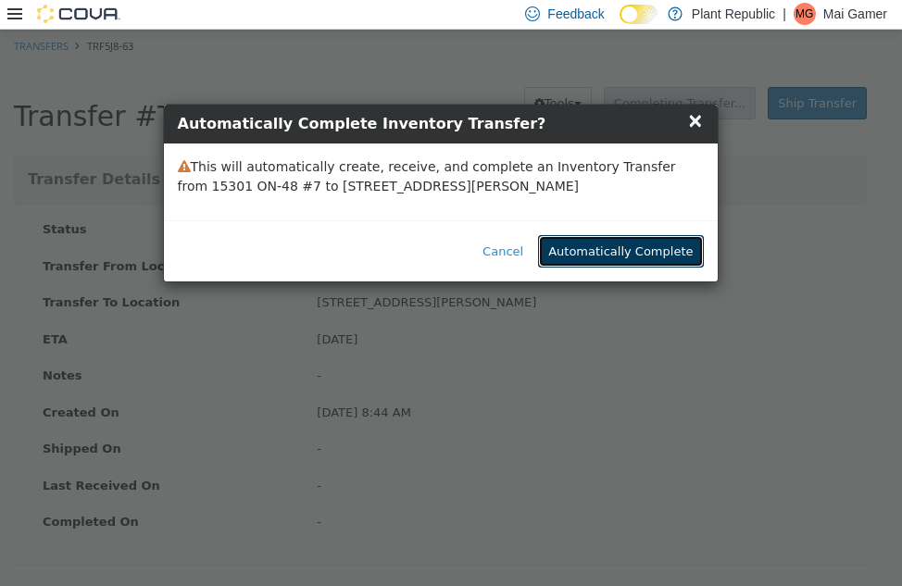
click at [656, 256] on button "Automatically Complete" at bounding box center [620, 250] width 165 height 33
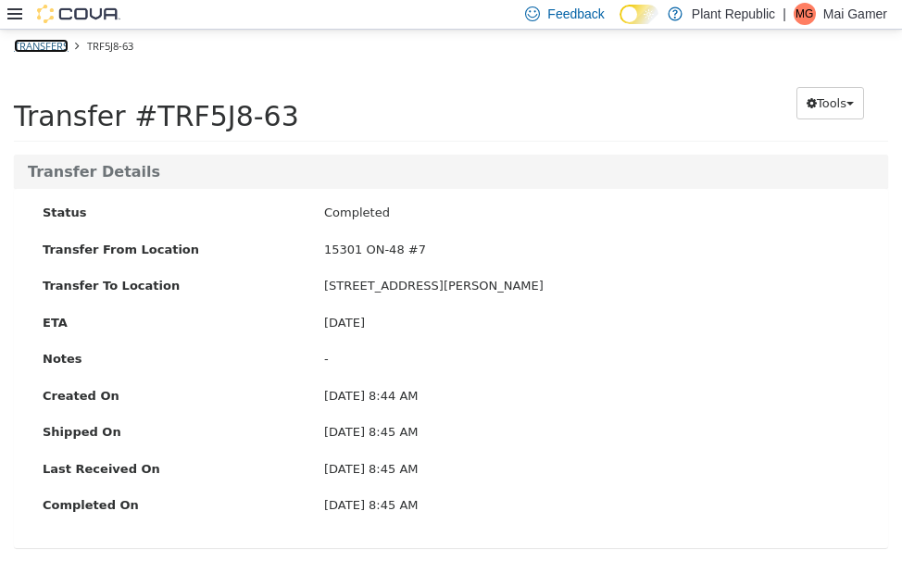
click at [46, 44] on link "Transfers" at bounding box center [41, 45] width 55 height 14
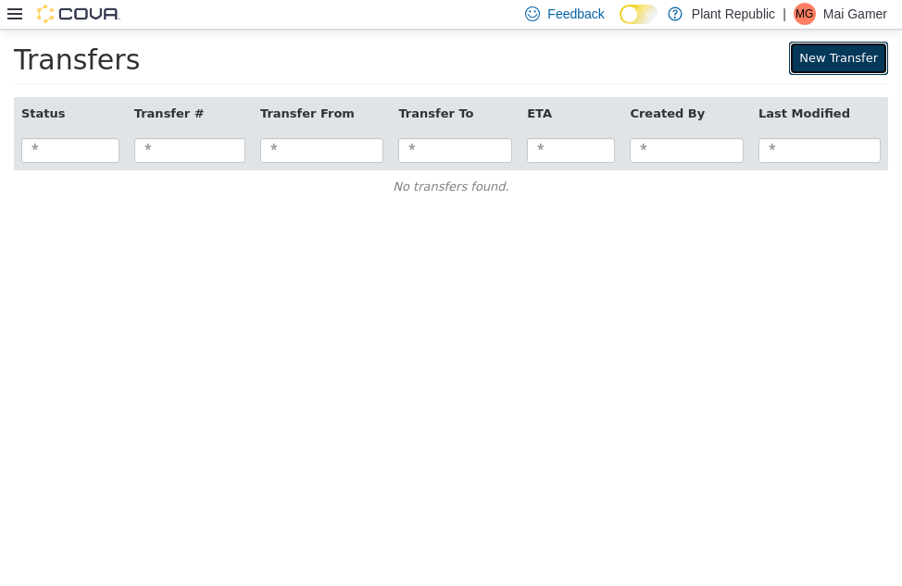
click at [816, 50] on link "New Transfer" at bounding box center [838, 57] width 99 height 33
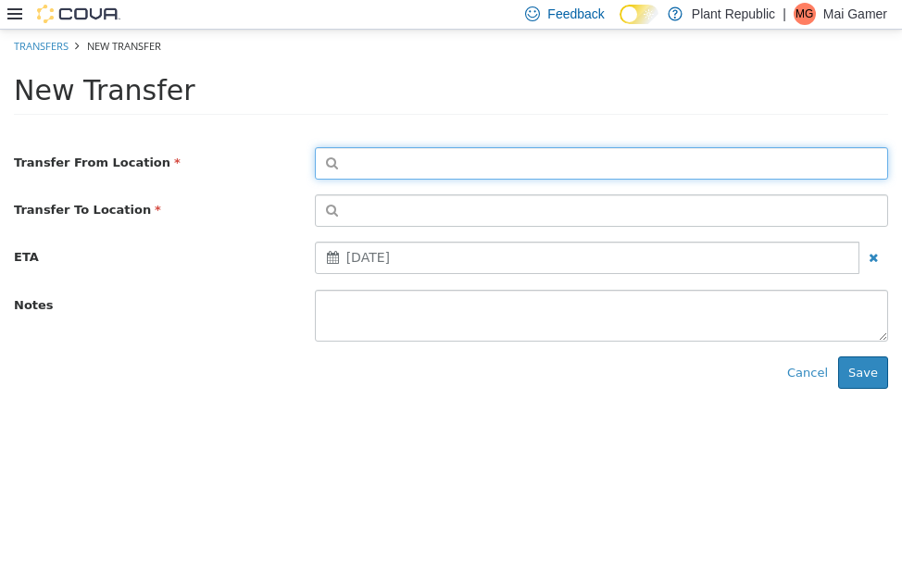
click at [476, 167] on button "button" at bounding box center [601, 162] width 573 height 32
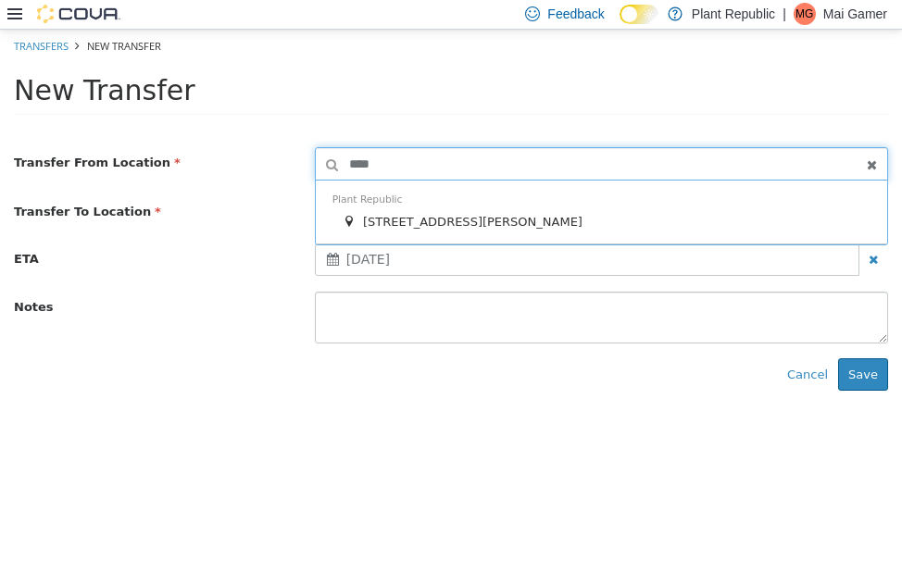
type input "****"
click at [479, 218] on div "[STREET_ADDRESS][PERSON_NAME]" at bounding box center [606, 221] width 529 height 19
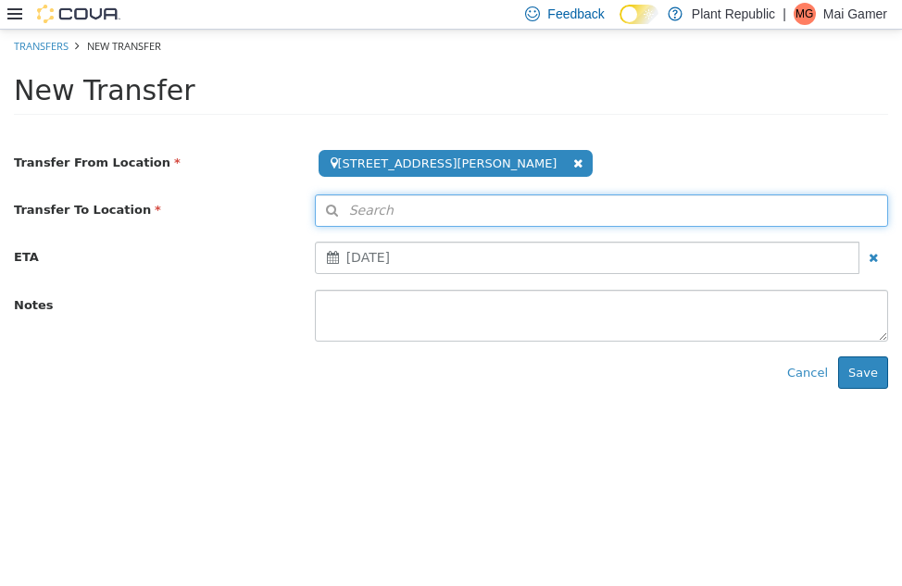
click at [479, 218] on button "Search" at bounding box center [601, 209] width 573 height 32
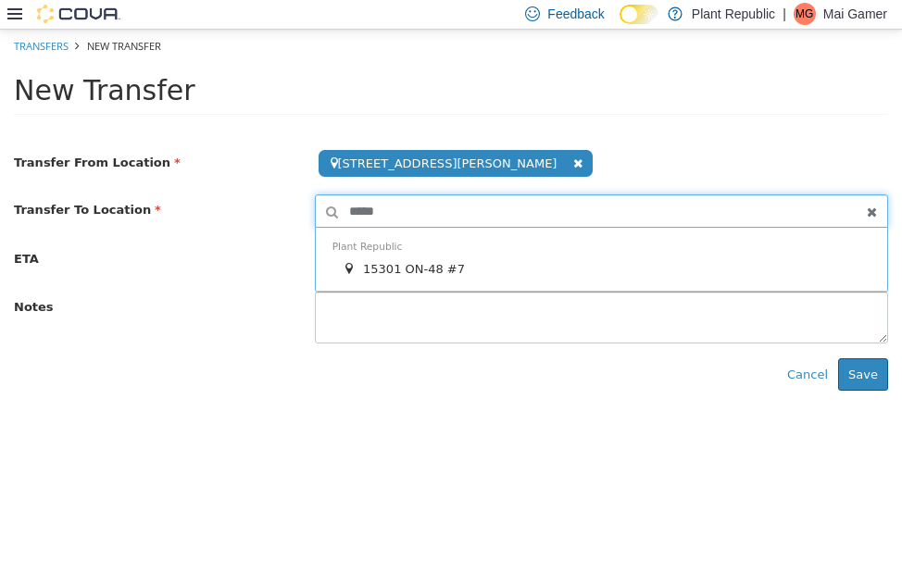
type input "*****"
click at [475, 250] on div "Plant Republic 15301 ON-48 #7" at bounding box center [601, 259] width 571 height 64
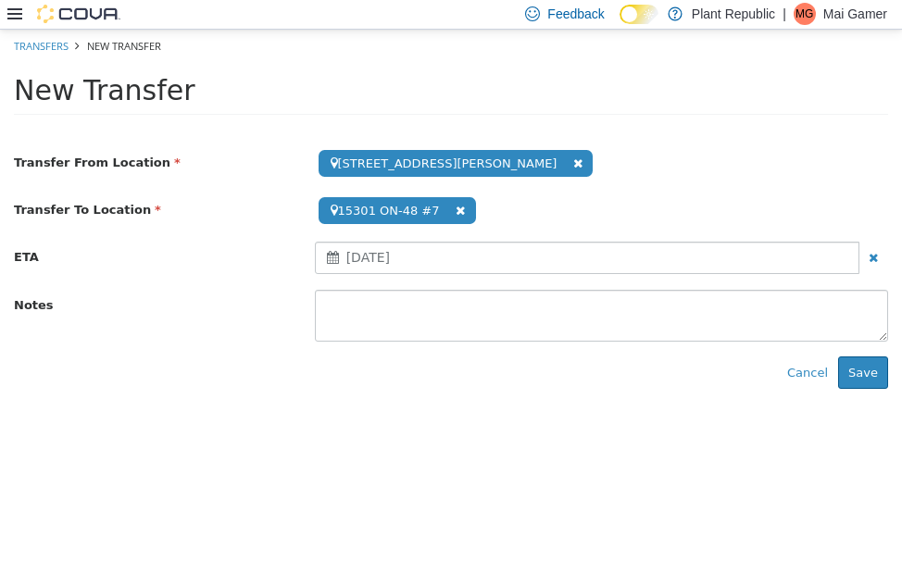
click at [475, 250] on div "August 19, 2025" at bounding box center [587, 257] width 544 height 32
click at [873, 378] on button "Save" at bounding box center [863, 372] width 50 height 33
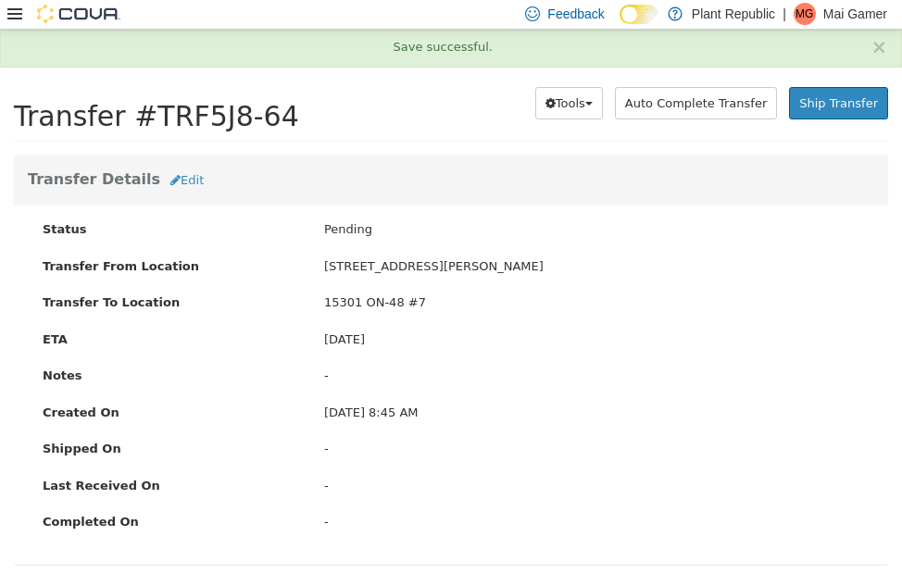
scroll to position [183, 0]
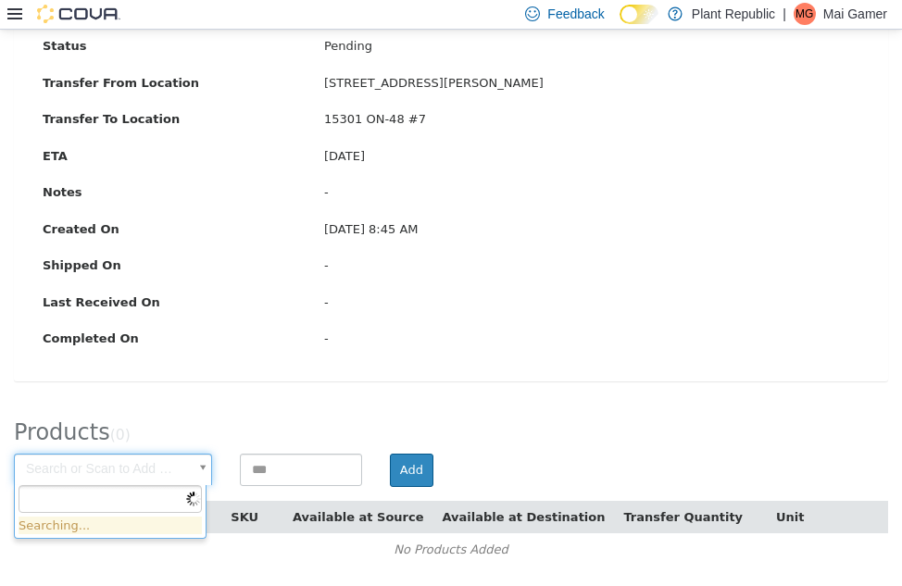
click at [157, 463] on body "× Save successful. Transfers TRF5J8-64 Transfer #TRF5J8-64 Preparing Download..…" at bounding box center [451, 215] width 902 height 740
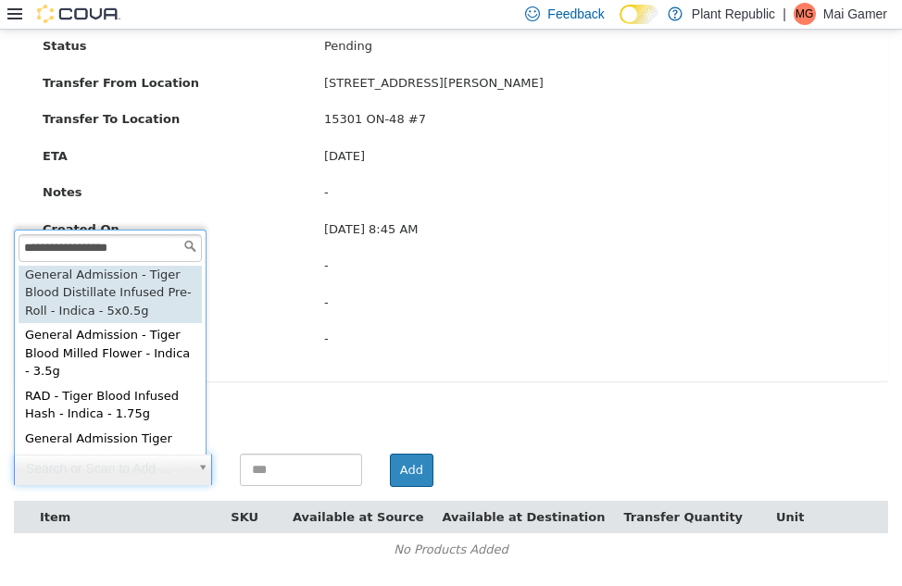
scroll to position [0, 0]
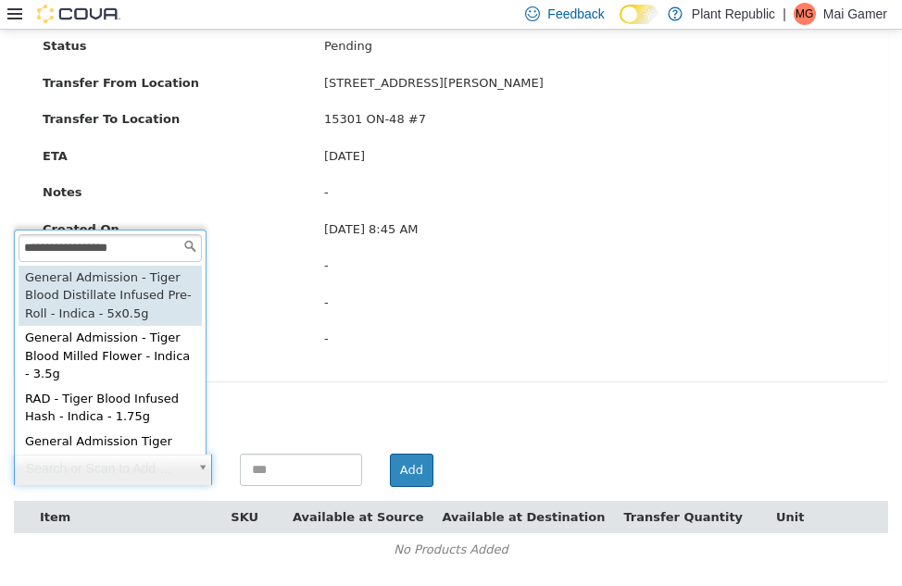
type input "**********"
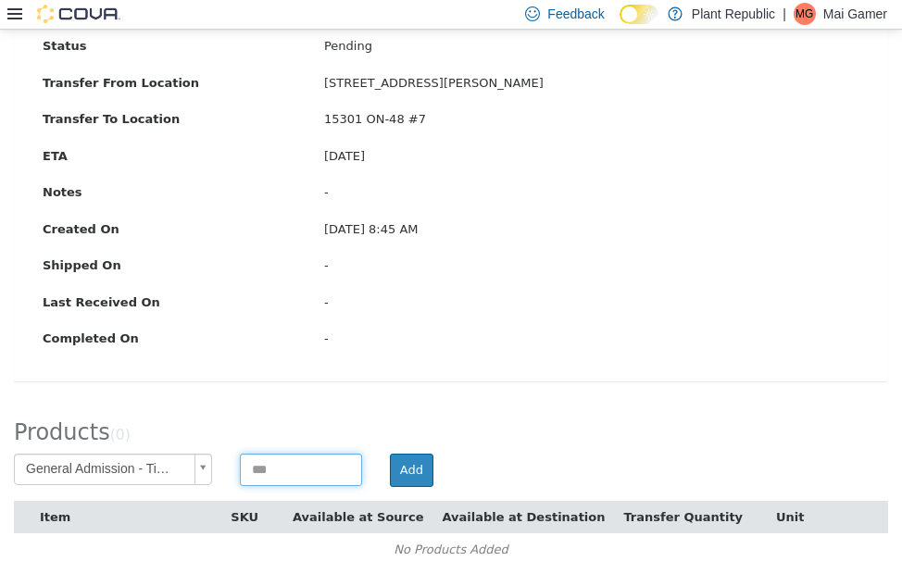
click at [269, 474] on input at bounding box center [301, 469] width 122 height 32
type input "**"
click at [418, 466] on button "Add" at bounding box center [412, 469] width 44 height 33
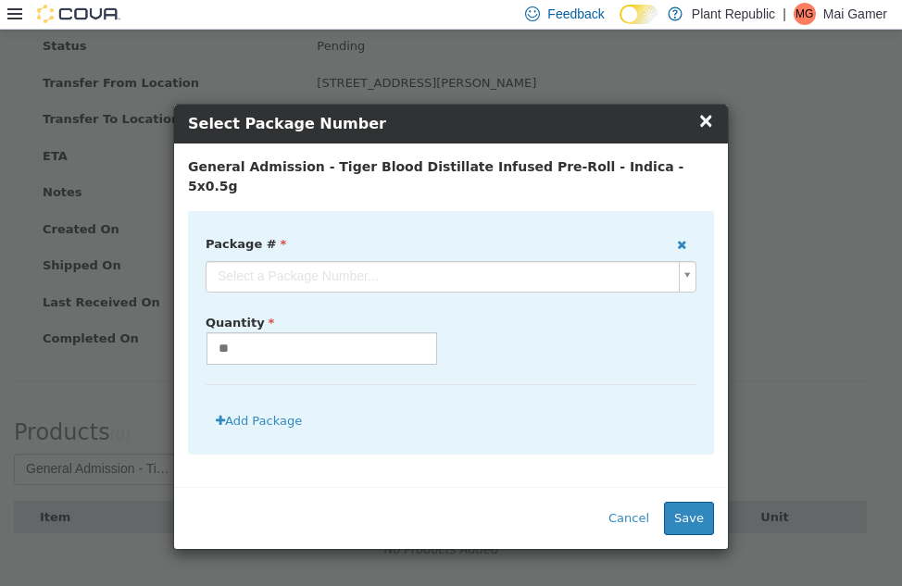
click at [480, 272] on div "Select a Package Number..." at bounding box center [451, 276] width 491 height 32
click at [476, 259] on body "**********" at bounding box center [451, 215] width 902 height 740
click at [675, 501] on button "Save" at bounding box center [689, 517] width 50 height 33
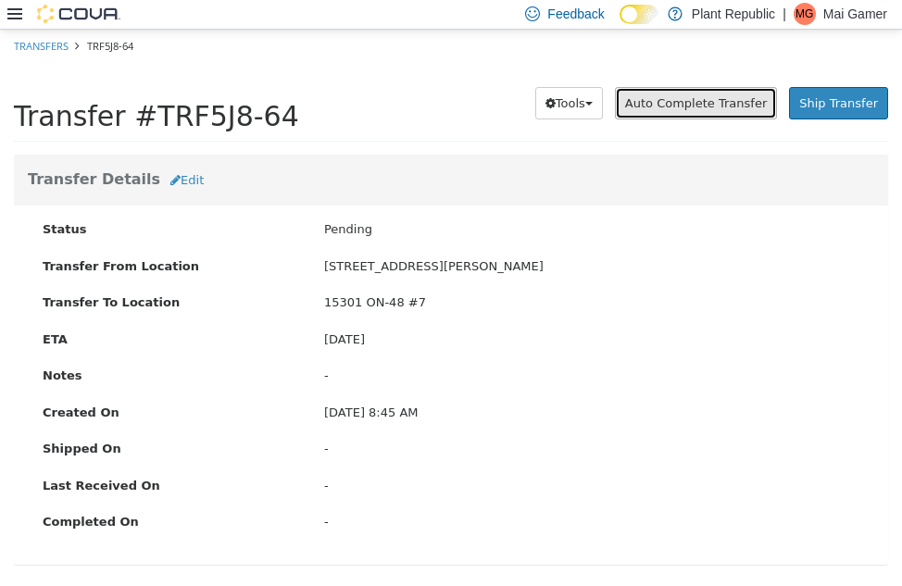
click at [725, 108] on span "Auto Complete Transfer" at bounding box center [696, 102] width 142 height 14
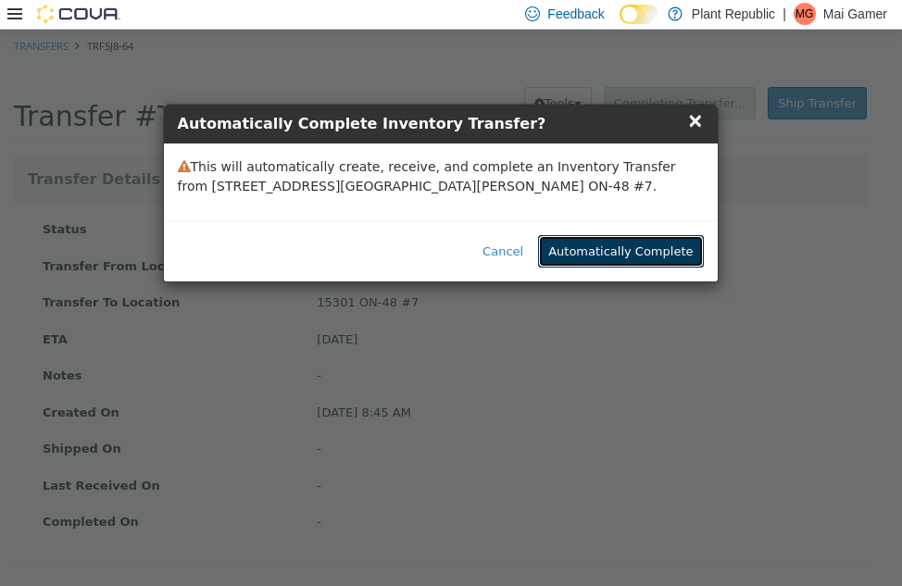
click at [650, 259] on button "Automatically Complete" at bounding box center [620, 250] width 165 height 33
